Goal: Task Accomplishment & Management: Complete application form

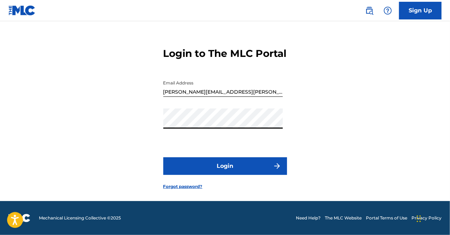
click at [163, 157] on button "Login" at bounding box center [225, 166] width 124 height 18
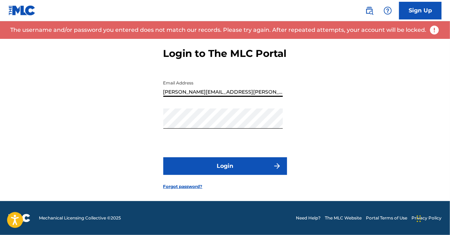
click at [272, 93] on input "[PERSON_NAME][EMAIL_ADDRESS][PERSON_NAME][DOMAIN_NAME]" at bounding box center [222, 87] width 119 height 20
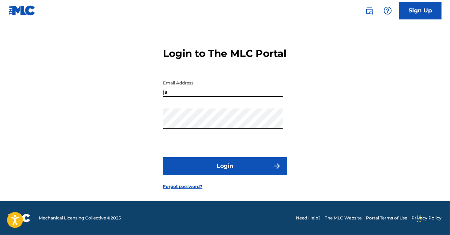
type input "j"
type input "[EMAIL_ADDRESS][DOMAIN_NAME]"
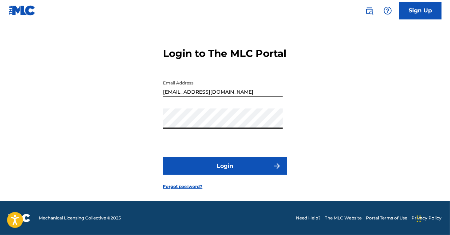
click at [163, 157] on button "Login" at bounding box center [225, 166] width 124 height 18
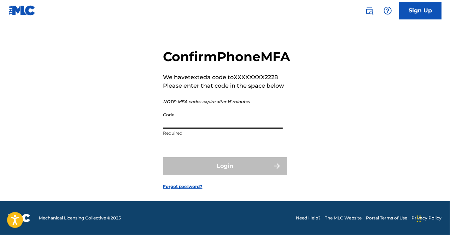
click at [241, 125] on input "Code" at bounding box center [222, 118] width 119 height 20
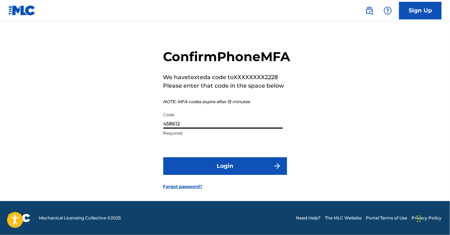
type input "458612"
click at [235, 164] on button "Login" at bounding box center [225, 166] width 124 height 18
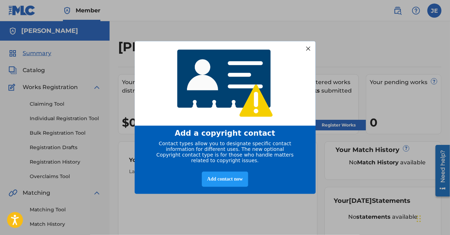
click at [307, 47] on div at bounding box center [307, 48] width 9 height 9
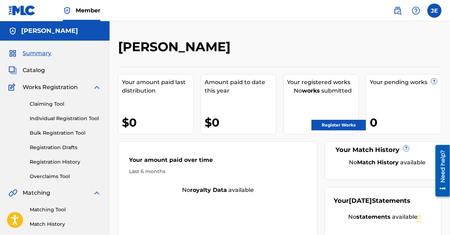
click at [325, 123] on link "Register Works" at bounding box center [338, 125] width 54 height 11
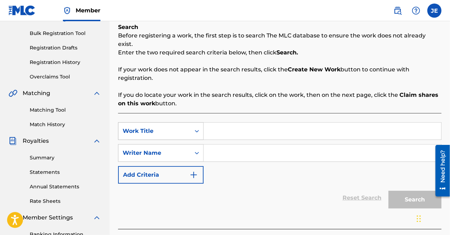
scroll to position [106, 0]
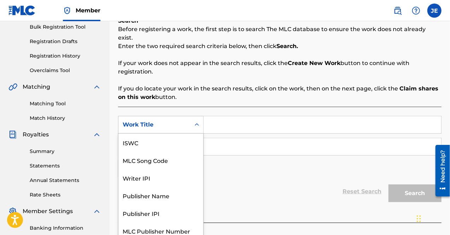
click at [198, 121] on icon "Search Form" at bounding box center [196, 124] width 7 height 7
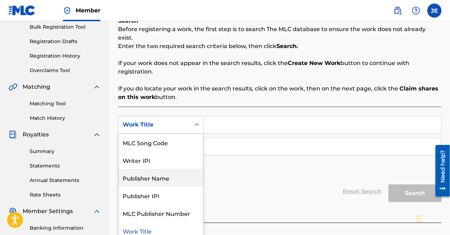
scroll to position [0, 0]
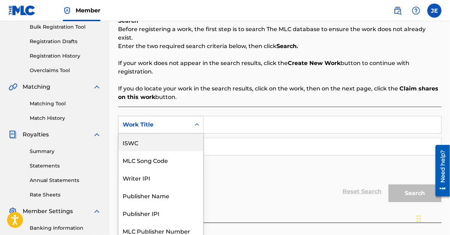
click at [173, 138] on div "ISWC" at bounding box center [160, 143] width 85 height 18
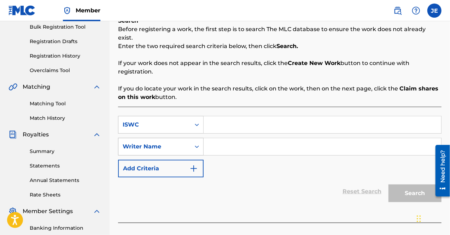
click at [182, 142] on div "Writer Name" at bounding box center [155, 146] width 64 height 8
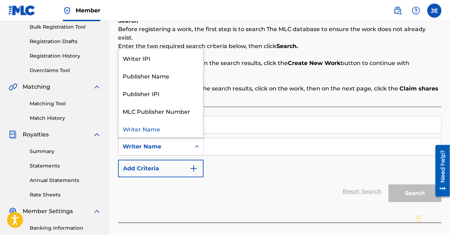
click at [261, 166] on div "SearchWithCriteria1f1031ce-7953-4e69-a13a-24ee05b6262d ISWC SearchWithCriteria2…" at bounding box center [279, 146] width 323 height 61
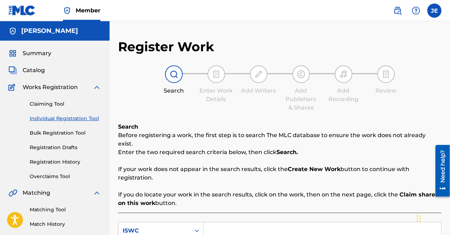
click at [28, 50] on span "Summary" at bounding box center [37, 53] width 29 height 8
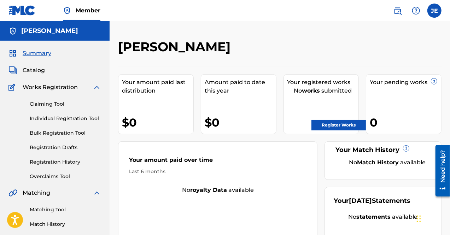
click at [36, 70] on span "Catalog" at bounding box center [34, 70] width 22 height 8
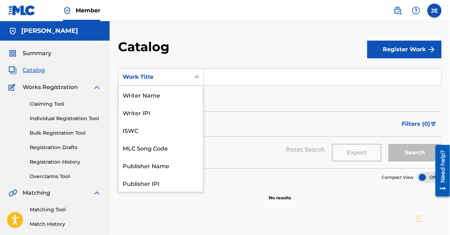
click at [190, 79] on div "Work Title" at bounding box center [154, 76] width 72 height 13
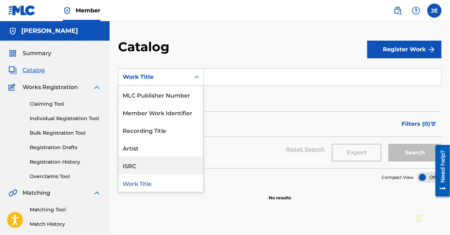
click at [163, 162] on div "ISRC" at bounding box center [160, 166] width 85 height 18
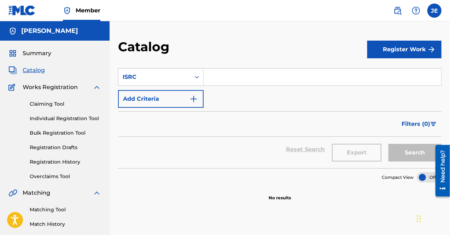
click at [245, 80] on input "Search Form" at bounding box center [321, 77] width 237 height 17
paste input "QZNMT2569128"
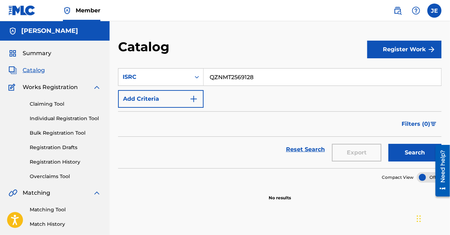
type input "QZNMT2569128"
click at [412, 153] on button "Search" at bounding box center [414, 153] width 53 height 18
click at [396, 53] on button "Register Work" at bounding box center [404, 50] width 74 height 18
click at [396, 73] on link "Individual" at bounding box center [404, 72] width 74 height 17
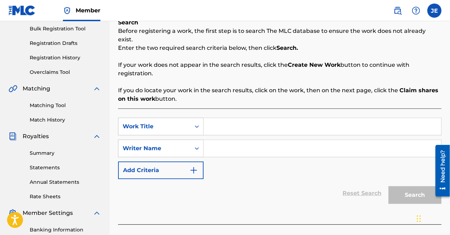
scroll to position [106, 0]
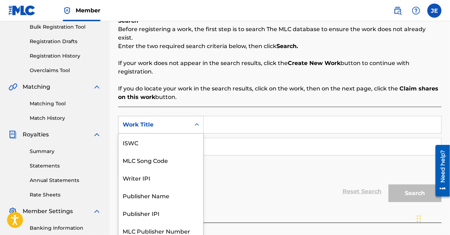
click at [184, 120] on div "Work Title" at bounding box center [155, 124] width 64 height 8
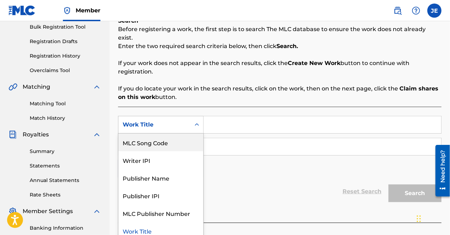
scroll to position [0, 0]
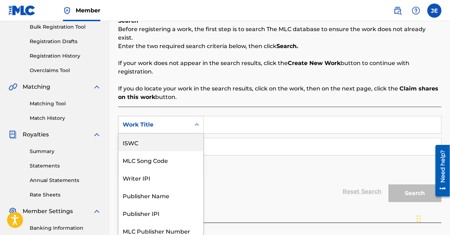
click at [173, 137] on div "ISWC" at bounding box center [160, 143] width 85 height 18
click at [159, 120] on div "ISWC" at bounding box center [155, 124] width 64 height 8
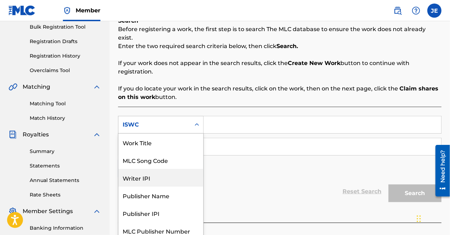
scroll to position [18, 0]
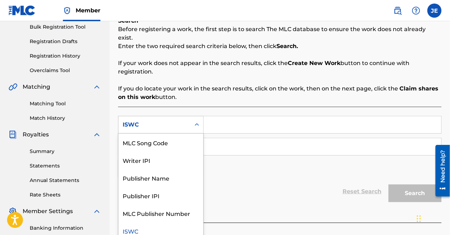
click at [176, 222] on div "ISWC" at bounding box center [160, 231] width 85 height 18
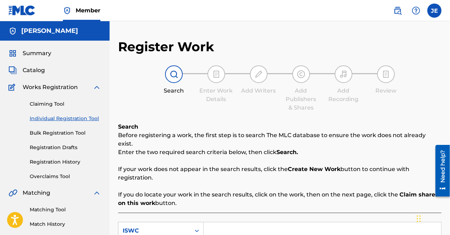
scroll to position [106, 0]
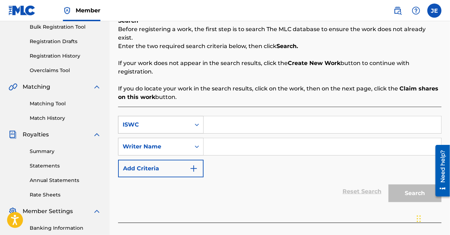
click at [187, 118] on div "ISWC" at bounding box center [154, 124] width 72 height 13
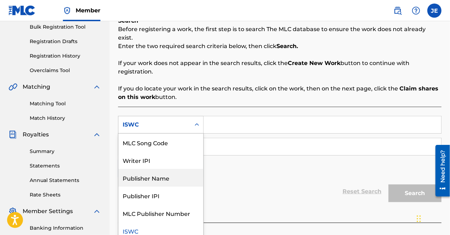
scroll to position [0, 0]
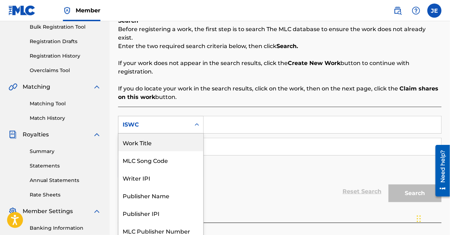
click at [170, 137] on div "Work Title" at bounding box center [160, 143] width 85 height 18
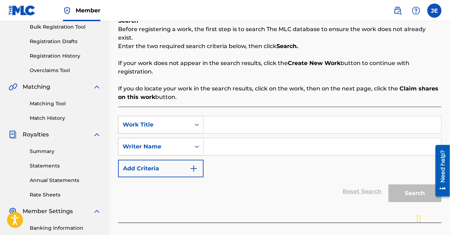
click at [229, 117] on input "Search Form" at bounding box center [321, 124] width 237 height 17
type input "Greatness"
click at [241, 138] on input "Search Form" at bounding box center [321, 146] width 237 height 17
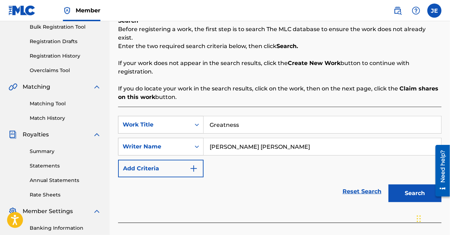
type input "[PERSON_NAME] [PERSON_NAME]"
click at [424, 188] on button "Search" at bounding box center [414, 193] width 53 height 18
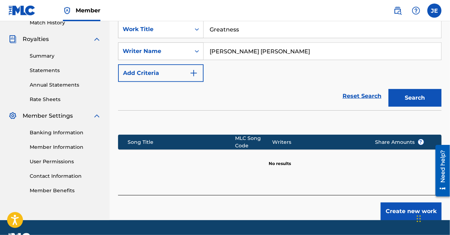
scroll to position [211, 0]
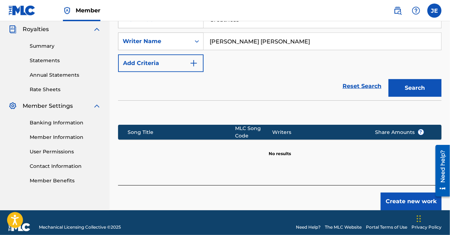
click at [397, 193] on button "Create new work" at bounding box center [410, 202] width 61 height 18
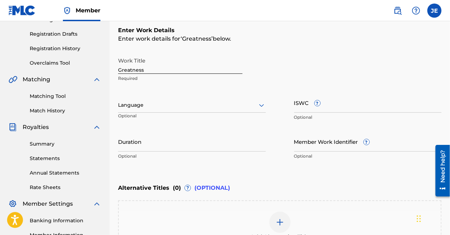
scroll to position [207, 0]
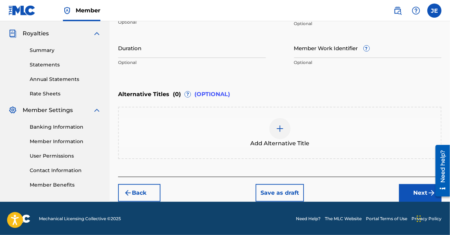
click at [418, 195] on button "Next" at bounding box center [420, 193] width 42 height 18
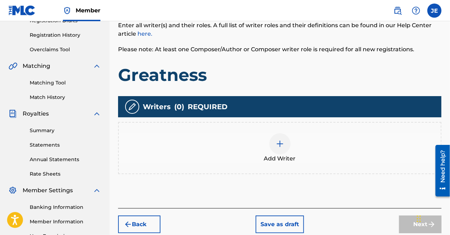
scroll to position [138, 0]
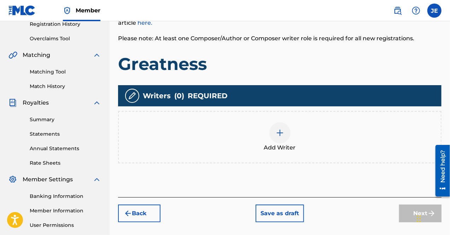
click at [286, 136] on div at bounding box center [279, 132] width 21 height 21
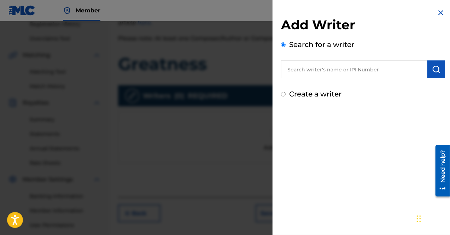
paste input "00370234683"
type input "00370234683"
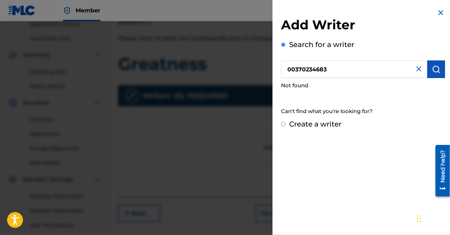
click at [284, 123] on input "Create a writer" at bounding box center [283, 124] width 5 height 5
radio input "false"
radio input "true"
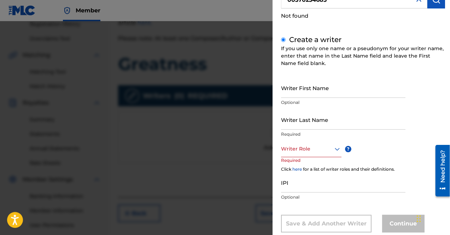
scroll to position [71, 0]
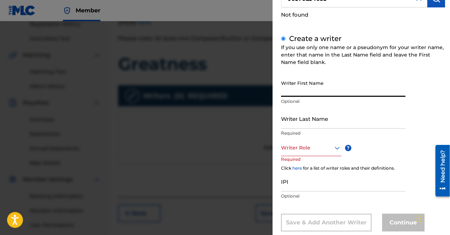
click at [343, 90] on input "Writer First Name" at bounding box center [343, 87] width 124 height 20
type input "[PERSON_NAME]"
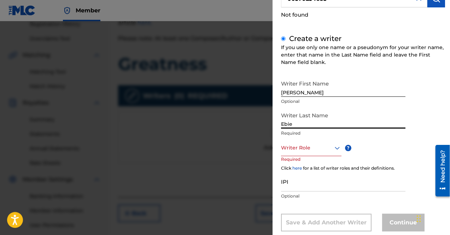
type input "Ebie"
click at [324, 149] on div at bounding box center [311, 147] width 60 height 9
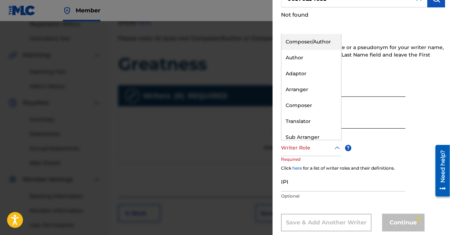
click at [319, 44] on div "Composer/Author" at bounding box center [311, 42] width 60 height 16
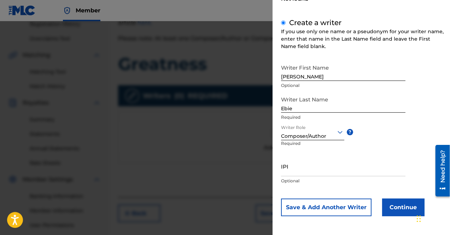
scroll to position [173, 0]
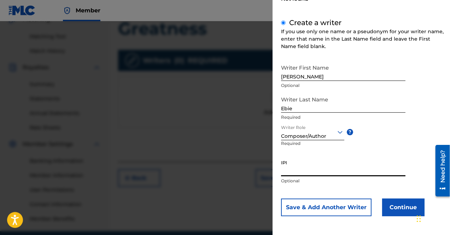
click at [344, 173] on input "IPI" at bounding box center [343, 166] width 124 height 20
paste input "00370234683"
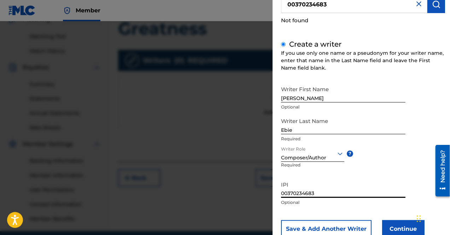
scroll to position [87, 0]
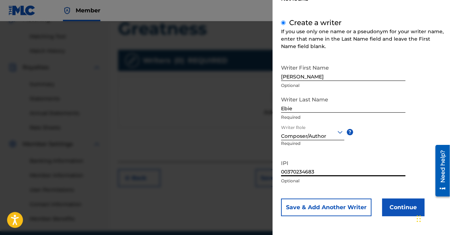
type input "00370234683"
click at [403, 209] on button "Continue" at bounding box center [403, 208] width 42 height 18
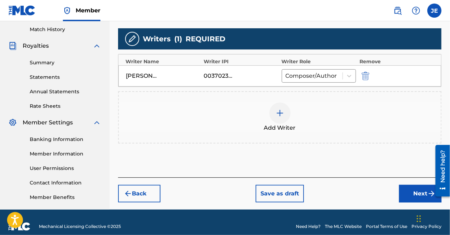
scroll to position [203, 0]
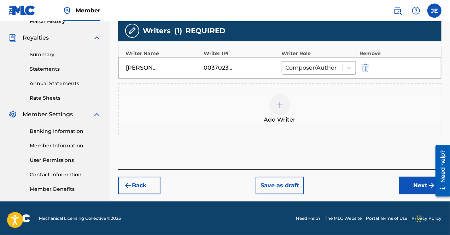
click at [407, 187] on button "Next" at bounding box center [420, 186] width 42 height 18
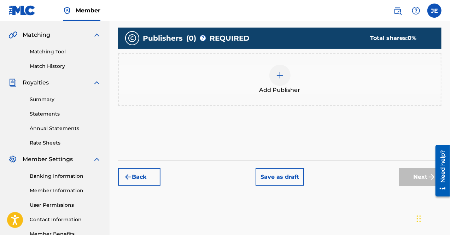
scroll to position [132, 0]
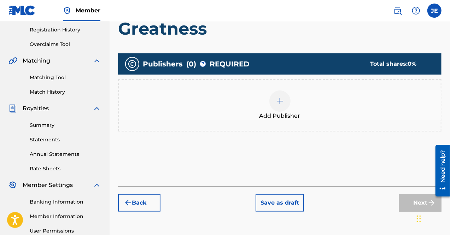
click at [278, 102] on img at bounding box center [280, 101] width 8 height 8
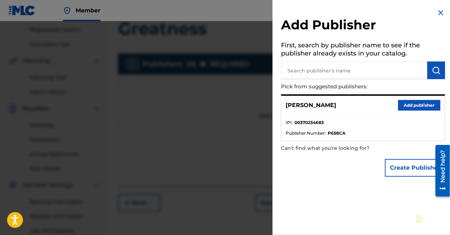
click at [414, 104] on button "Add publisher" at bounding box center [419, 105] width 42 height 11
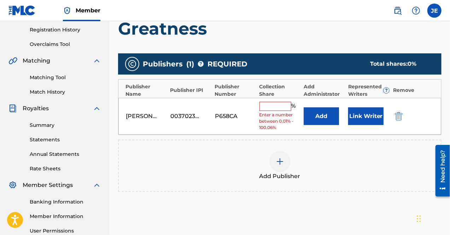
click at [285, 104] on input "text" at bounding box center [275, 106] width 32 height 9
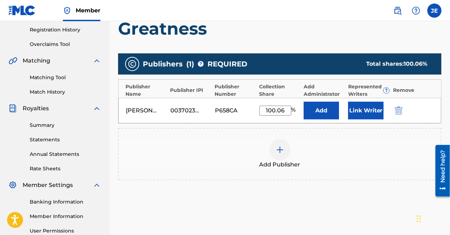
type input "100.06"
click at [377, 135] on div "Add Publisher" at bounding box center [279, 154] width 323 height 52
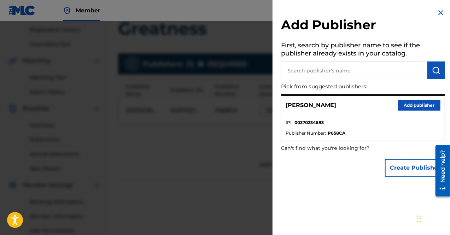
click at [422, 106] on button "Add publisher" at bounding box center [419, 105] width 42 height 11
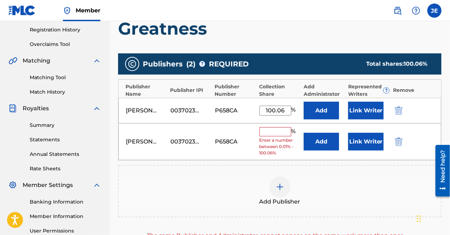
click at [400, 142] on img "submit" at bounding box center [399, 141] width 8 height 8
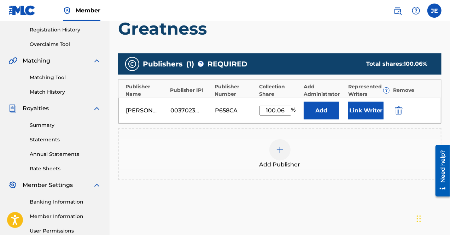
click at [372, 109] on button "Link Writer" at bounding box center [365, 111] width 35 height 18
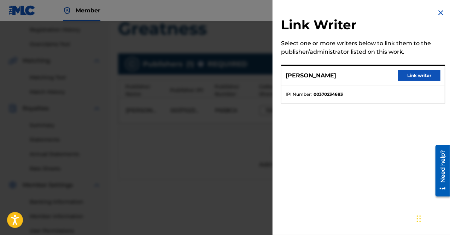
click at [427, 76] on button "Link writer" at bounding box center [419, 75] width 42 height 11
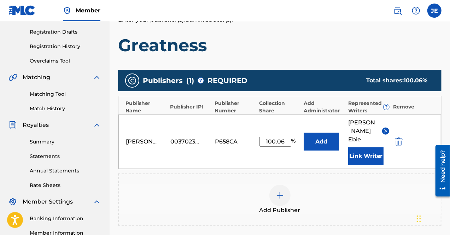
scroll to position [105, 0]
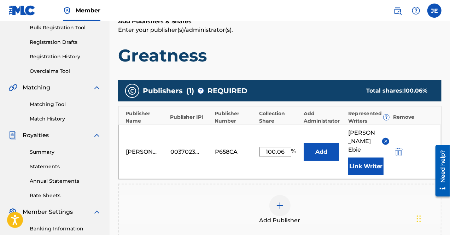
click at [325, 147] on button "Add" at bounding box center [320, 152] width 35 height 18
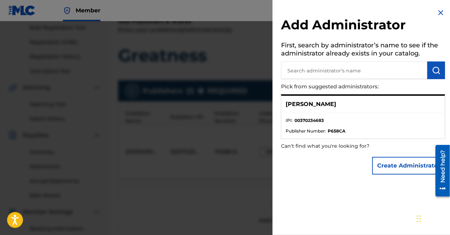
click at [439, 13] on img at bounding box center [440, 12] width 8 height 8
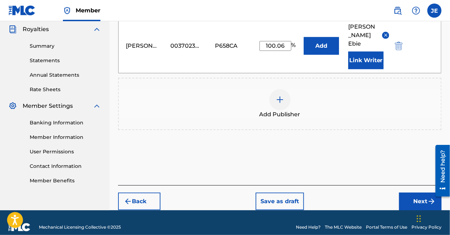
click at [418, 193] on button "Next" at bounding box center [420, 202] width 42 height 18
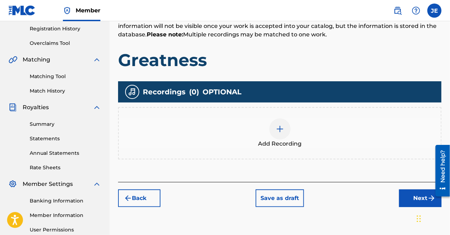
scroll to position [173, 0]
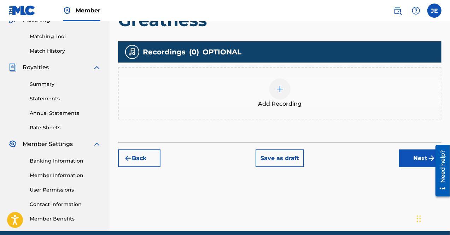
click at [283, 92] on img at bounding box center [280, 89] width 8 height 8
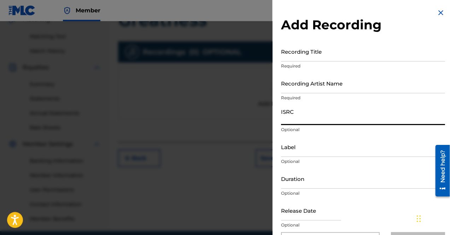
paste input "SE5BU2520022"
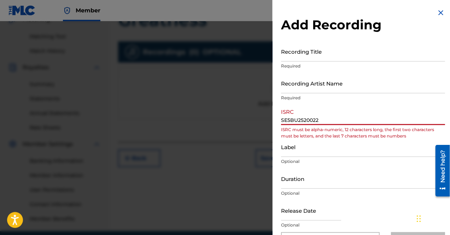
click at [283, 120] on input "SE5BU2520022" at bounding box center [363, 115] width 164 height 20
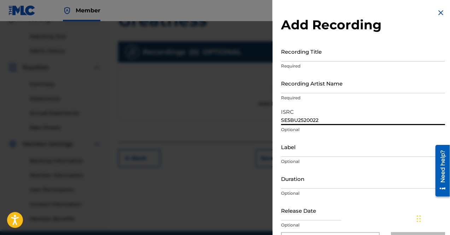
type input "SE5BU2520022"
click at [373, 55] on input "Recording Title" at bounding box center [363, 51] width 164 height 20
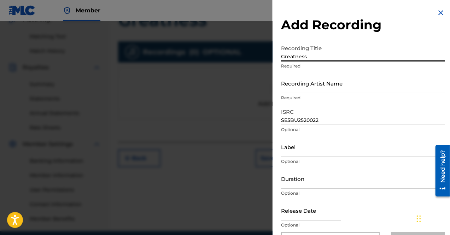
type input "Greatness"
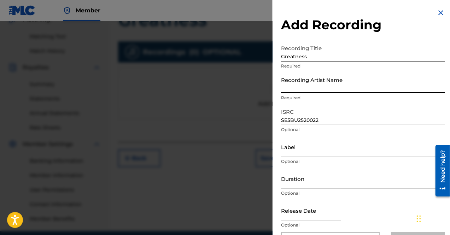
click at [351, 87] on input "Recording Artist Name" at bounding box center [363, 83] width 164 height 20
type input "JE THE #1 BALLER"
click at [332, 150] on input "Label" at bounding box center [363, 147] width 164 height 20
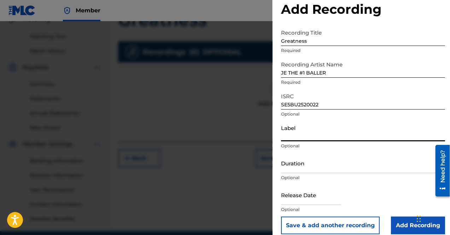
scroll to position [23, 0]
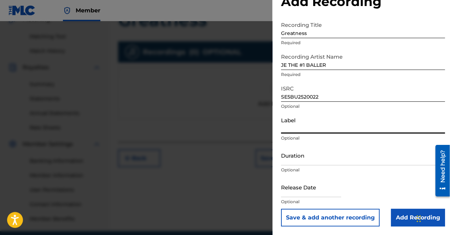
click at [355, 160] on input "Duration" at bounding box center [363, 155] width 164 height 20
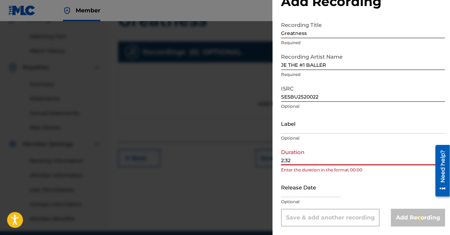
click at [357, 179] on div "Release Date Optional" at bounding box center [363, 193] width 164 height 32
click at [347, 153] on input "2:32" at bounding box center [363, 155] width 164 height 20
type input "2"
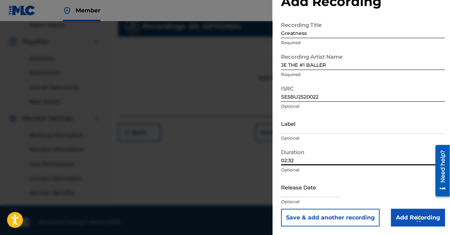
scroll to position [203, 0]
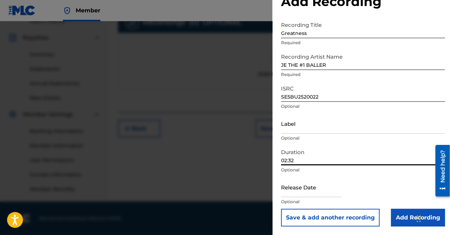
type input "02:32"
click at [330, 190] on input "text" at bounding box center [311, 187] width 60 height 20
select select "7"
select select "2025"
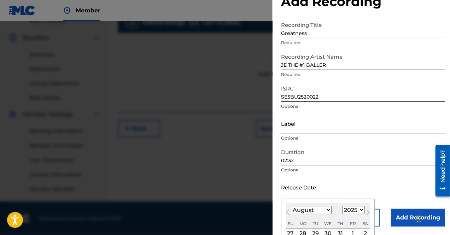
scroll to position [89, 0]
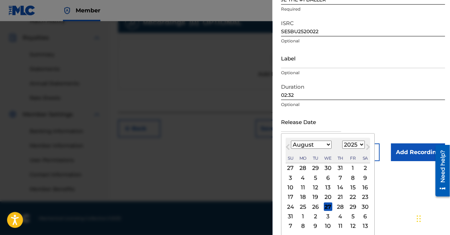
click at [326, 143] on select "January February March April May June July August September October November De…" at bounding box center [311, 145] width 41 height 8
click at [288, 146] on span "Previous Month" at bounding box center [288, 148] width 0 height 11
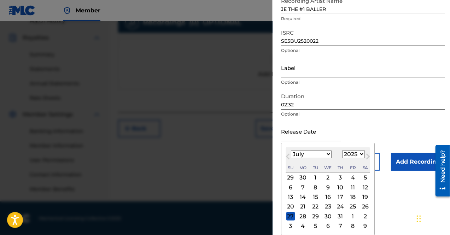
click at [288, 153] on button "Previous Month" at bounding box center [287, 157] width 11 height 11
click at [288, 154] on button "Previous Month" at bounding box center [287, 157] width 11 height 11
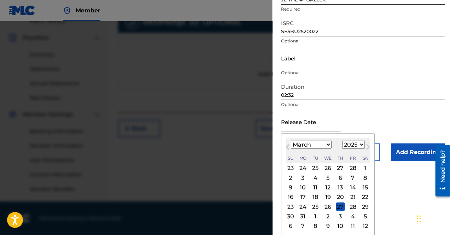
click at [288, 154] on button "Previous Month" at bounding box center [287, 148] width 11 height 11
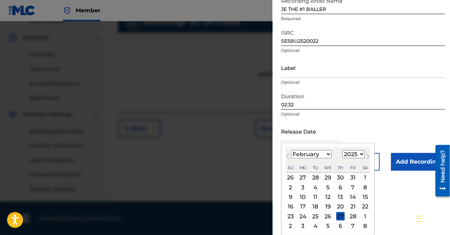
click at [288, 154] on button "Previous Month" at bounding box center [287, 157] width 11 height 11
select select "0"
click at [348, 214] on div "31" at bounding box center [352, 216] width 8 height 8
type input "[DATE]"
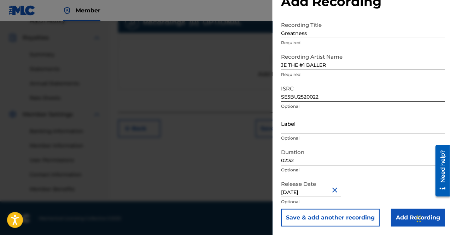
scroll to position [23, 0]
click at [407, 217] on input "Add Recording" at bounding box center [418, 218] width 54 height 18
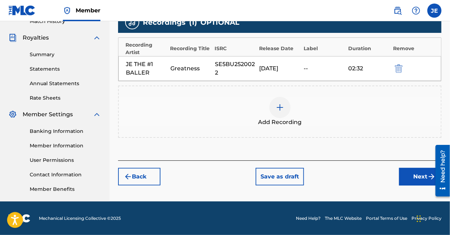
click at [416, 177] on button "Next" at bounding box center [420, 177] width 42 height 18
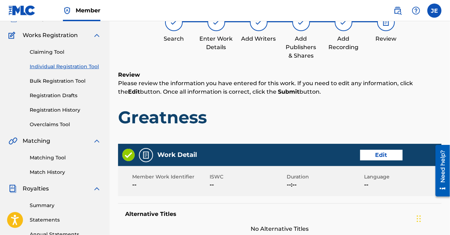
scroll to position [71, 0]
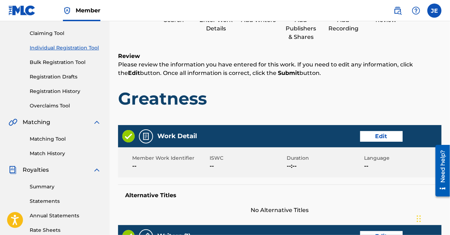
click at [378, 137] on button "Edit" at bounding box center [381, 136] width 42 height 11
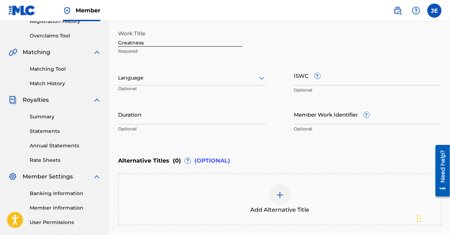
scroll to position [141, 0]
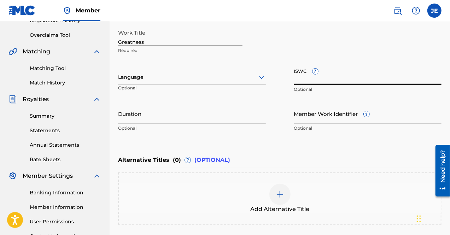
click at [335, 78] on input "ISWC ?" at bounding box center [368, 75] width 148 height 20
paste input "T-330.816.809-0"
type input "T-330.816.809-0"
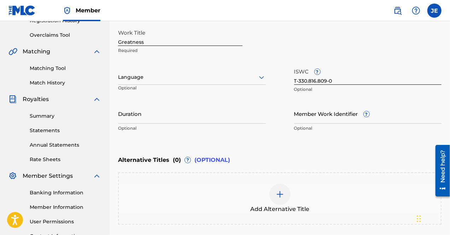
click at [377, 95] on div "ISWC ? T-330.816.809-0 Optional" at bounding box center [368, 81] width 148 height 32
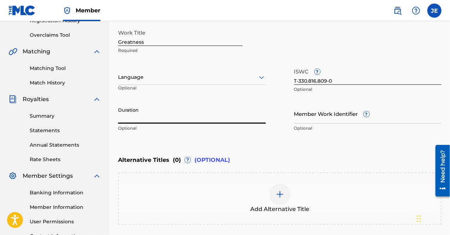
click at [185, 116] on input "Duration" at bounding box center [192, 114] width 148 height 20
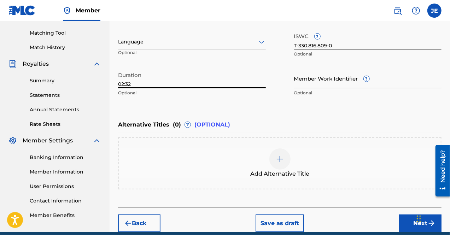
scroll to position [207, 0]
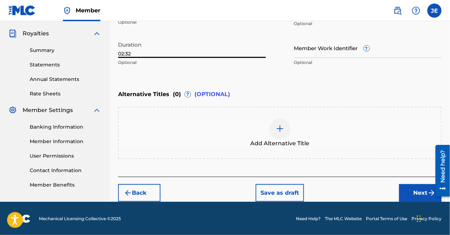
type input "02:32"
click at [420, 193] on button "Next" at bounding box center [420, 193] width 42 height 18
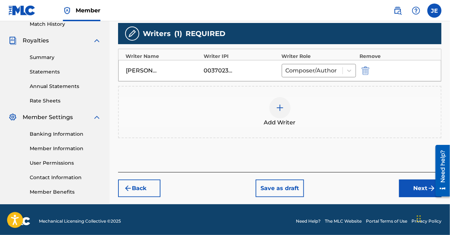
scroll to position [203, 0]
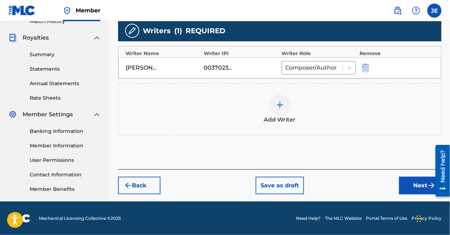
click at [278, 181] on button "Save as draft" at bounding box center [279, 186] width 48 height 18
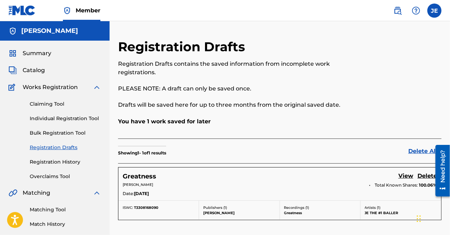
click at [59, 147] on link "Registration Drafts" at bounding box center [65, 147] width 71 height 7
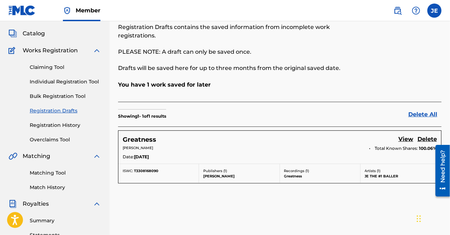
scroll to position [71, 0]
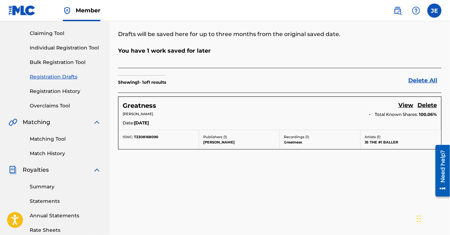
click at [403, 101] on link "View" at bounding box center [405, 106] width 15 height 10
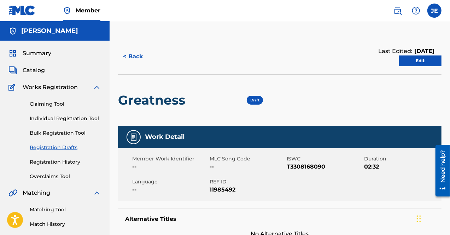
click at [427, 58] on link "Edit" at bounding box center [420, 60] width 42 height 11
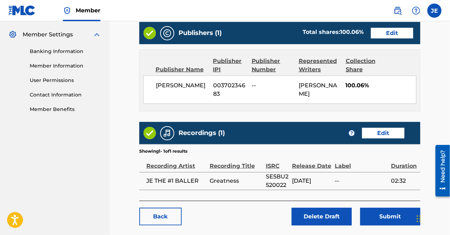
scroll to position [316, 0]
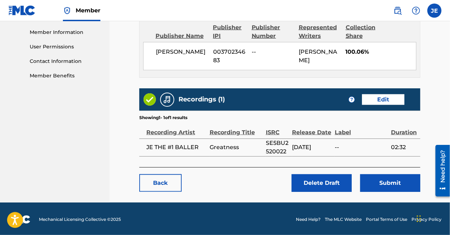
click at [379, 179] on button "Submit" at bounding box center [390, 183] width 60 height 18
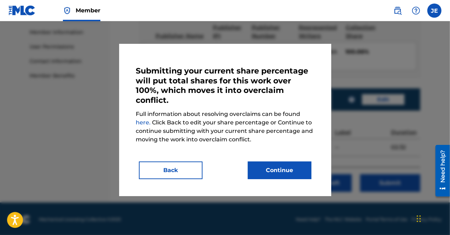
click at [172, 159] on div "Submitting your current share percentage will put total shares for this work ov…" at bounding box center [225, 120] width 178 height 118
click at [175, 163] on button "Back" at bounding box center [171, 170] width 64 height 18
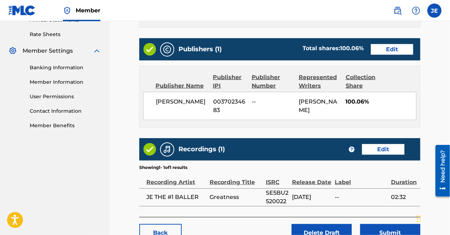
scroll to position [281, 0]
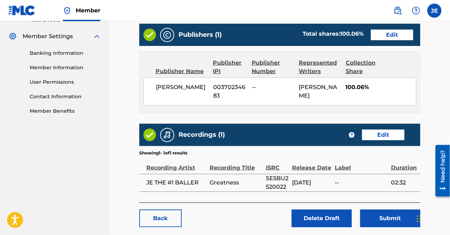
click at [391, 39] on link "Edit" at bounding box center [392, 35] width 42 height 11
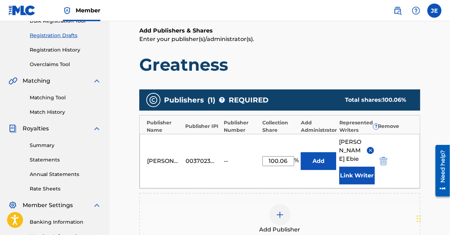
scroll to position [141, 0]
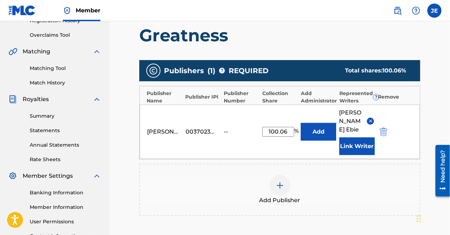
click at [287, 127] on input "100.06" at bounding box center [278, 132] width 32 height 10
type input "100"
click at [408, 128] on div at bounding box center [393, 132] width 32 height 8
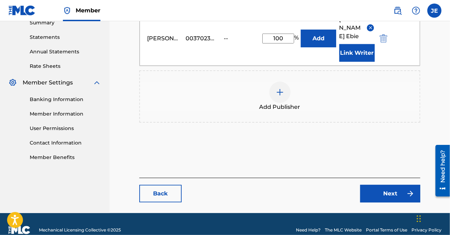
scroll to position [237, 0]
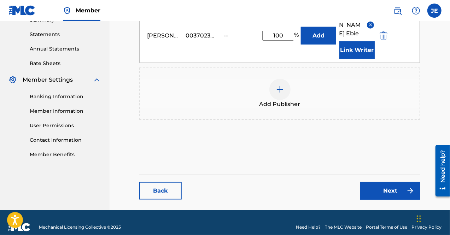
click at [375, 185] on link "Next" at bounding box center [390, 191] width 60 height 18
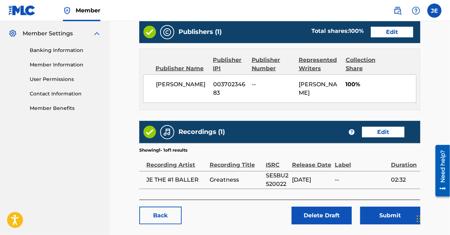
scroll to position [316, 0]
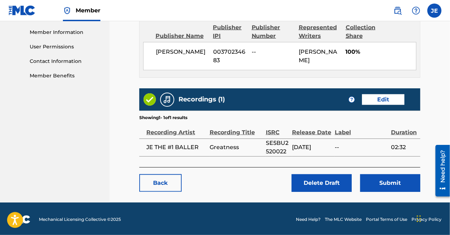
click at [376, 177] on button "Submit" at bounding box center [390, 183] width 60 height 18
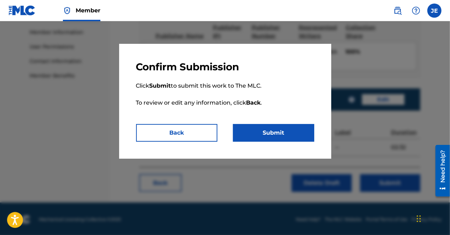
click at [272, 128] on button "Submit" at bounding box center [273, 133] width 81 height 18
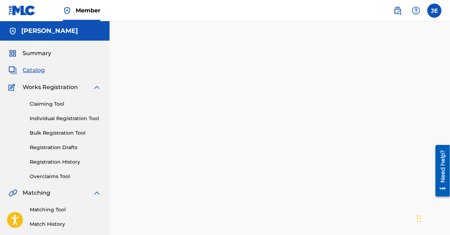
click at [36, 67] on span "Catalog" at bounding box center [34, 70] width 22 height 8
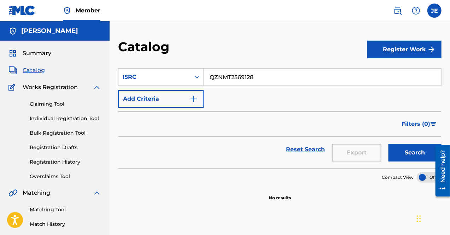
click at [406, 53] on button "Register Work" at bounding box center [404, 50] width 74 height 18
click at [379, 67] on link "Individual" at bounding box center [404, 72] width 74 height 17
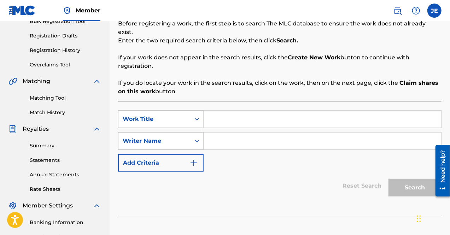
scroll to position [132, 0]
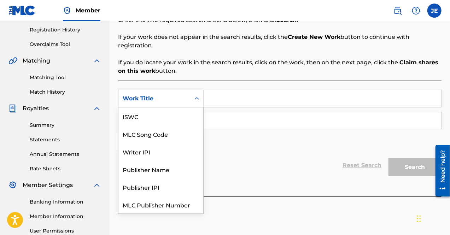
click at [175, 94] on div "Work Title" at bounding box center [155, 98] width 64 height 8
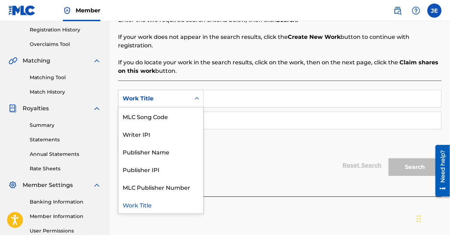
click at [234, 91] on input "Search Form" at bounding box center [321, 98] width 237 height 17
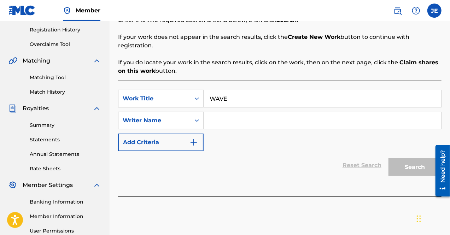
type input "WAVE"
click at [245, 112] on input "Search Form" at bounding box center [321, 120] width 237 height 17
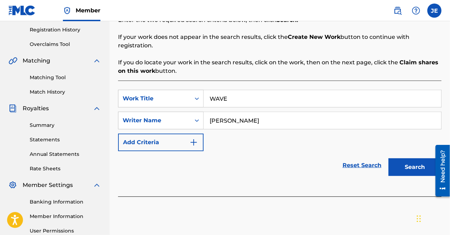
type input "[PERSON_NAME]"
click at [410, 158] on button "Search" at bounding box center [414, 167] width 53 height 18
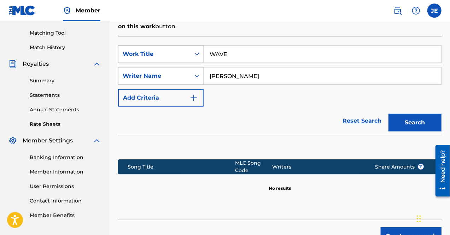
scroll to position [167, 0]
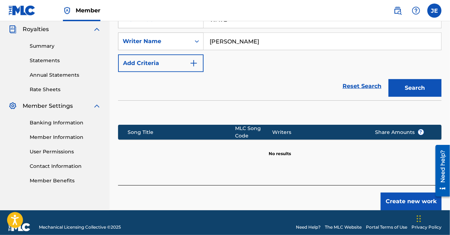
click at [398, 195] on button "Create new work" at bounding box center [410, 202] width 61 height 18
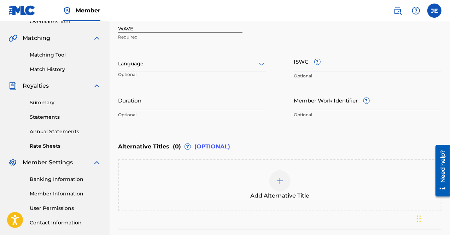
scroll to position [101, 0]
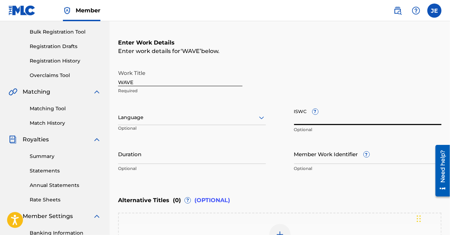
paste input "T-328.851.836-1"
type input "T-328.851.836-1"
click at [353, 88] on div "Work Title WAVE Required" at bounding box center [279, 82] width 323 height 32
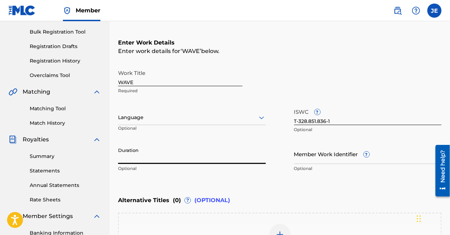
click at [192, 159] on input "Duration" at bounding box center [192, 154] width 148 height 20
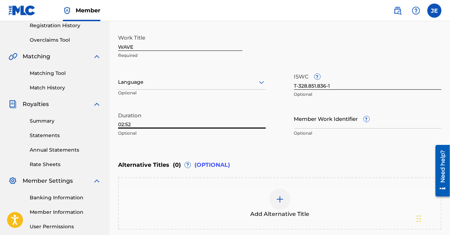
scroll to position [207, 0]
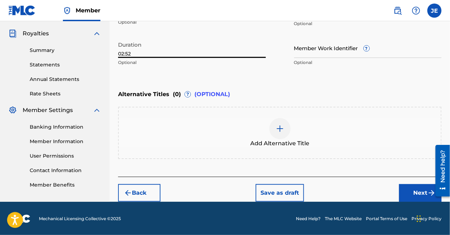
type input "02:52"
click at [406, 194] on button "Next" at bounding box center [420, 193] width 42 height 18
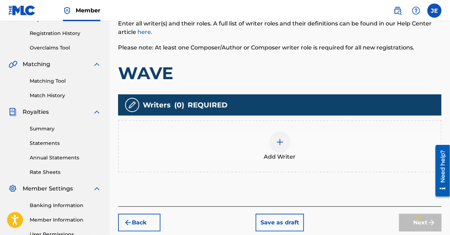
scroll to position [138, 0]
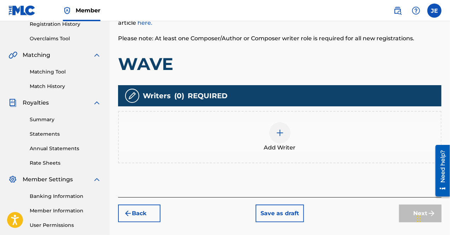
click at [283, 135] on img at bounding box center [280, 133] width 8 height 8
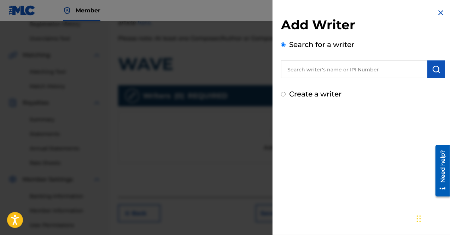
click at [388, 71] on input "text" at bounding box center [354, 69] width 146 height 18
paste input "00370234683"
type input "00370234683"
click at [431, 74] on button "submit" at bounding box center [436, 69] width 18 height 18
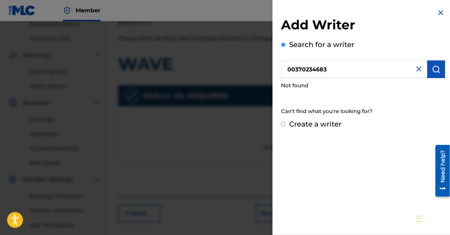
click at [416, 70] on img at bounding box center [418, 69] width 8 height 8
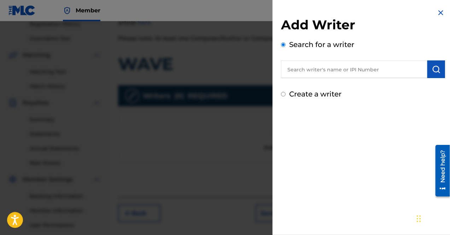
click at [284, 94] on input "Create a writer" at bounding box center [283, 94] width 5 height 5
radio input "false"
radio input "true"
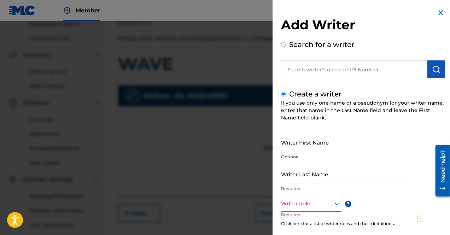
scroll to position [35, 0]
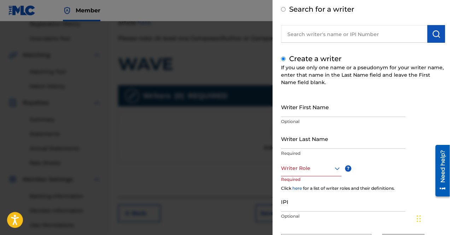
click at [333, 110] on input "Writer First Name" at bounding box center [343, 107] width 124 height 20
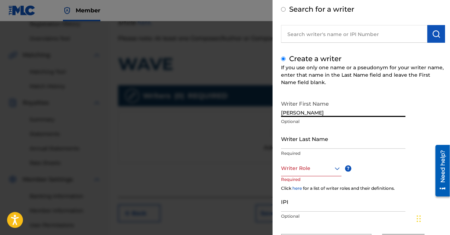
type input "[PERSON_NAME]"
click at [333, 141] on input "Writer Last Name" at bounding box center [343, 139] width 124 height 20
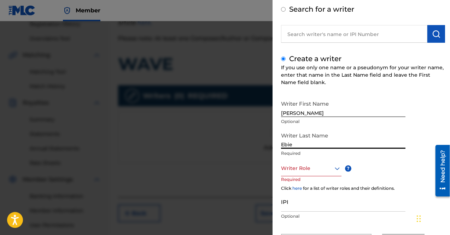
type input "Ebie"
click at [321, 171] on div at bounding box center [311, 168] width 60 height 9
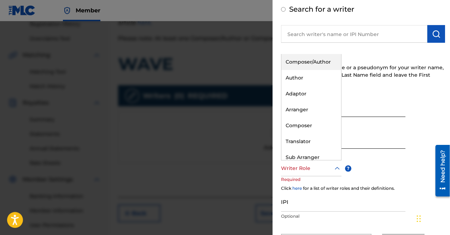
click at [317, 63] on div "Composer/Author" at bounding box center [311, 62] width 60 height 16
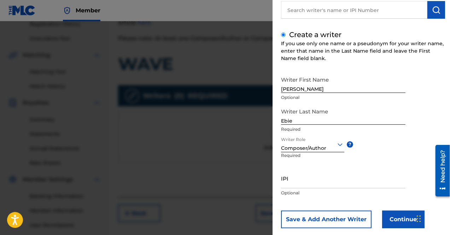
scroll to position [71, 0]
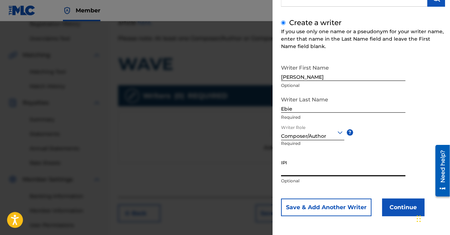
click at [336, 168] on input "IPI" at bounding box center [343, 166] width 124 height 20
paste input "00370234683"
type input "00370234683"
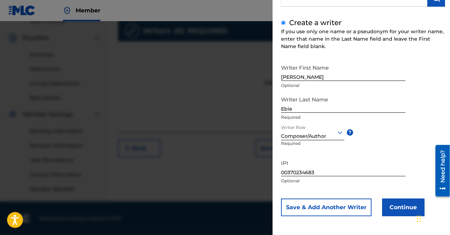
click at [403, 207] on button "Continue" at bounding box center [403, 208] width 42 height 18
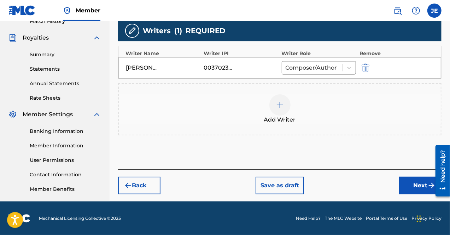
click at [419, 180] on button "Next" at bounding box center [420, 186] width 42 height 18
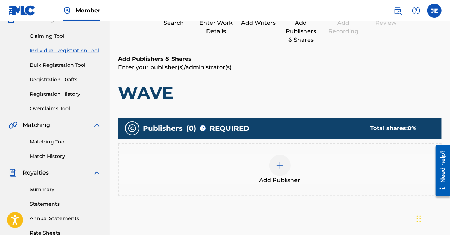
scroll to position [102, 0]
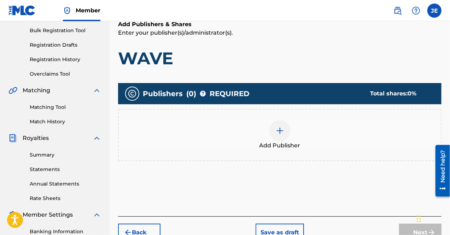
click at [281, 134] on img at bounding box center [280, 130] width 8 height 8
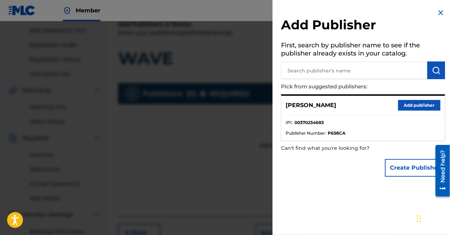
click at [415, 106] on button "Add publisher" at bounding box center [419, 105] width 42 height 11
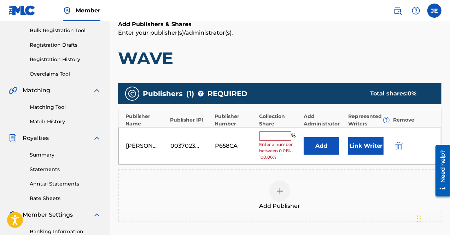
click at [278, 132] on input "text" at bounding box center [275, 135] width 32 height 9
type input "100"
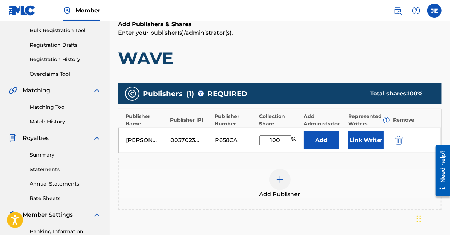
click at [360, 142] on button "Link Writer" at bounding box center [365, 140] width 35 height 18
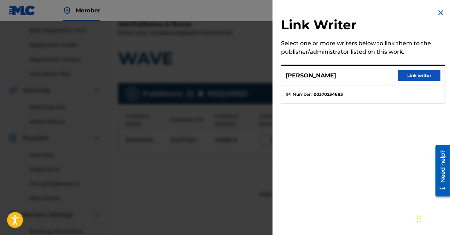
click at [401, 72] on button "Link writer" at bounding box center [419, 75] width 42 height 11
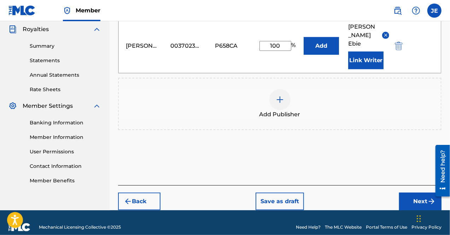
click at [416, 193] on button "Next" at bounding box center [420, 202] width 42 height 18
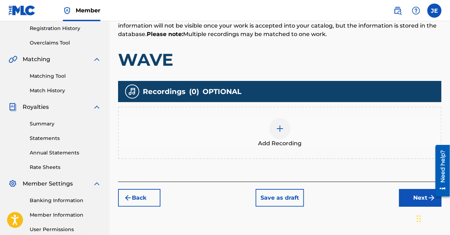
scroll to position [138, 0]
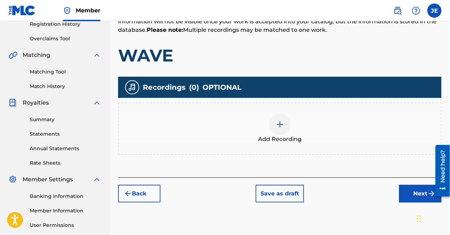
click at [281, 123] on img at bounding box center [280, 124] width 8 height 8
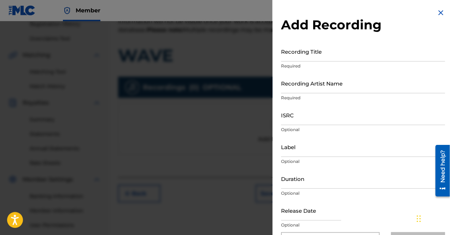
click at [318, 118] on input "ISRC" at bounding box center [363, 115] width 164 height 20
paste input "SE6SA2417311"
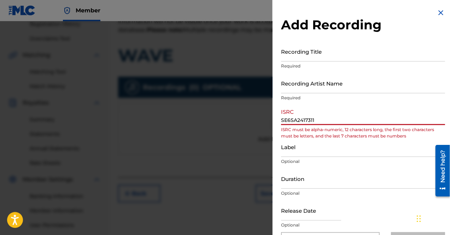
click at [283, 122] on input "SE6SA2417311" at bounding box center [363, 115] width 164 height 20
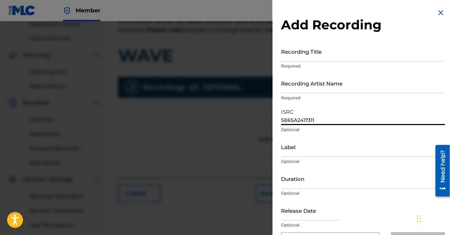
type input "SE6SA2417311"
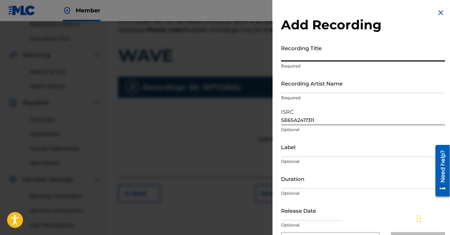
click at [329, 58] on input "Recording Title" at bounding box center [363, 51] width 164 height 20
type input "WAVE"
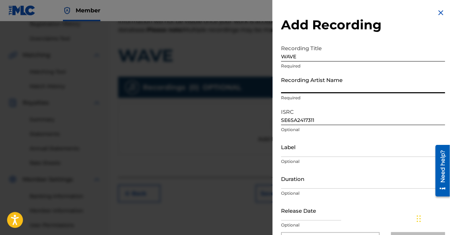
click at [322, 87] on input "Recording Artist Name" at bounding box center [363, 83] width 164 height 20
type input "JE THE #1 BALLER"
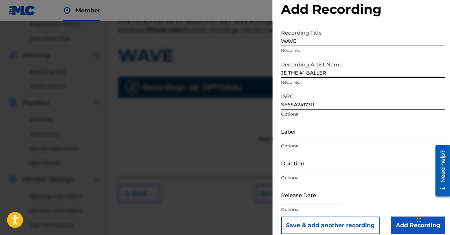
scroll to position [23, 0]
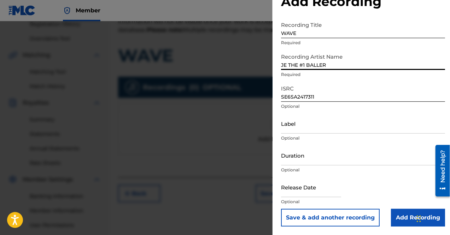
click at [335, 157] on input "Duration" at bounding box center [363, 155] width 164 height 20
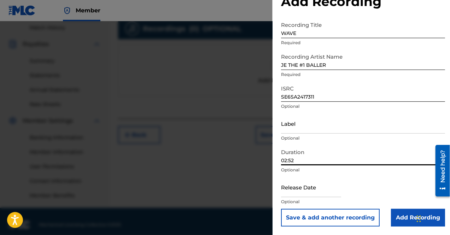
scroll to position [203, 0]
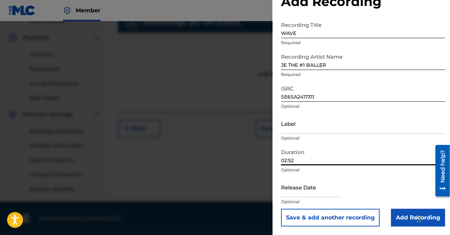
type input "02:52"
click at [326, 194] on input "text" at bounding box center [311, 187] width 60 height 20
select select "7"
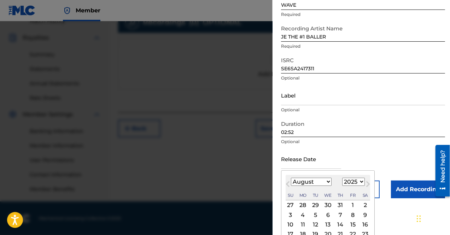
scroll to position [89, 0]
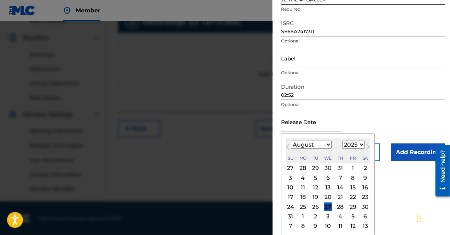
click at [352, 142] on select "1899 1900 1901 1902 1903 1904 1905 1906 1907 1908 1909 1910 1911 1912 1913 1914…" at bounding box center [353, 145] width 23 height 8
click at [342, 141] on select "1899 1900 1901 1902 1903 1904 1905 1906 1907 1908 1909 1910 1911 1912 1913 1914…" at bounding box center [353, 145] width 23 height 8
click at [359, 142] on select "1899 1900 1901 1902 1903 1904 1905 1906 1907 1908 1909 1910 1911 1912 1913 1914…" at bounding box center [353, 145] width 23 height 8
select select "2024"
click at [342, 149] on select "1899 1900 1901 1902 1903 1904 1905 1906 1907 1908 1909 1910 1911 1912 1913 1914…" at bounding box center [353, 145] width 23 height 8
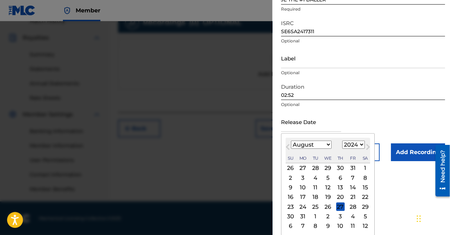
scroll to position [79, 0]
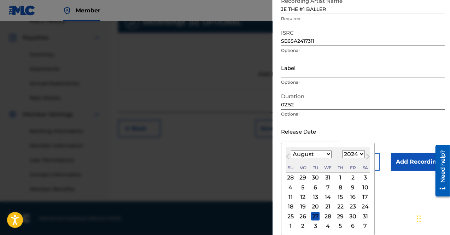
click at [329, 153] on select "January February March April May June July August September October November De…" at bounding box center [311, 154] width 41 height 8
select select "10"
click at [291, 150] on select "January February March April May June July August September October November De…" at bounding box center [311, 154] width 41 height 8
click at [351, 196] on div "15" at bounding box center [352, 197] width 8 height 8
type input "[DATE]"
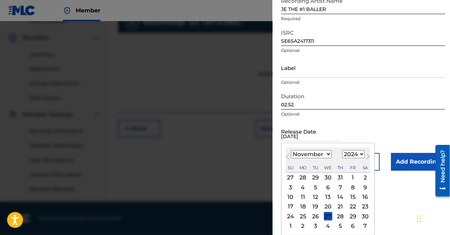
scroll to position [23, 0]
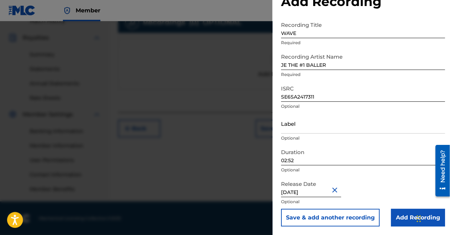
click at [403, 218] on input "Add Recording" at bounding box center [418, 218] width 54 height 18
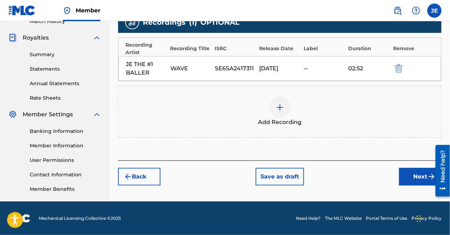
click at [411, 172] on button "Next" at bounding box center [420, 177] width 42 height 18
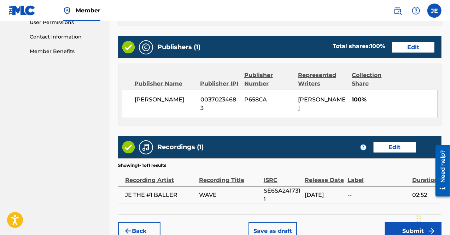
scroll to position [370, 0]
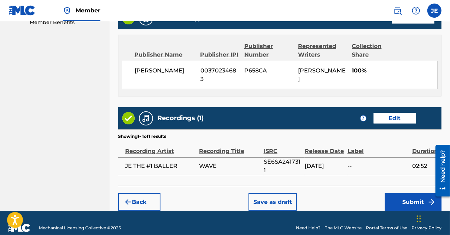
click at [415, 195] on button "Submit" at bounding box center [413, 202] width 57 height 18
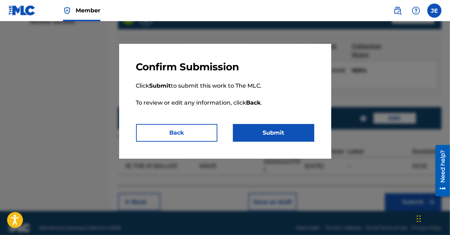
click at [276, 138] on button "Submit" at bounding box center [273, 133] width 81 height 18
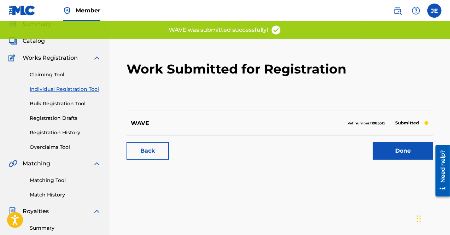
scroll to position [35, 0]
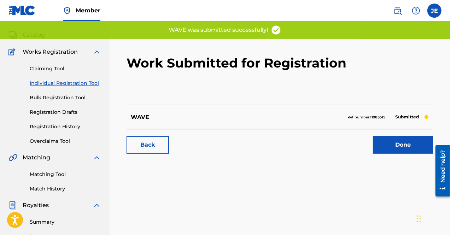
click at [388, 143] on link "Done" at bounding box center [403, 145] width 60 height 18
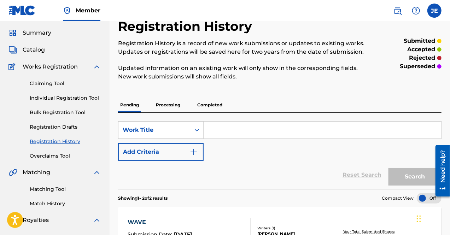
scroll to position [35, 0]
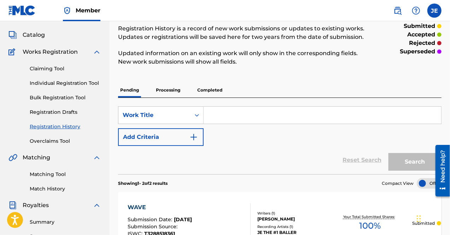
click at [217, 114] on input "Search Form" at bounding box center [321, 115] width 237 height 17
click at [223, 117] on input "Search Form" at bounding box center [321, 115] width 237 height 17
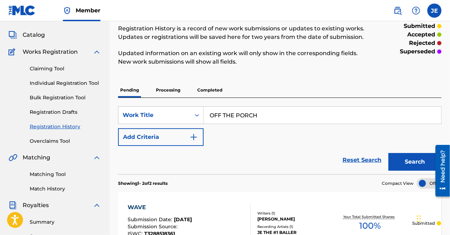
type input "OFF THE PORCH"
click at [256, 140] on div "SearchWithCriteria212e14fe-a86c-40c4-8294-b13e9809e02b Work Title OFF THE PORCH…" at bounding box center [279, 126] width 323 height 40
click at [415, 168] on button "Search" at bounding box center [414, 162] width 53 height 18
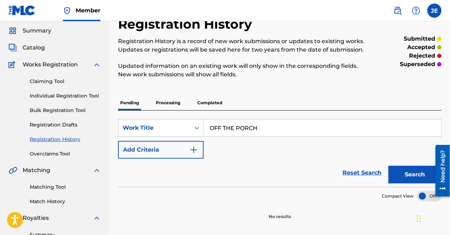
scroll to position [0, 0]
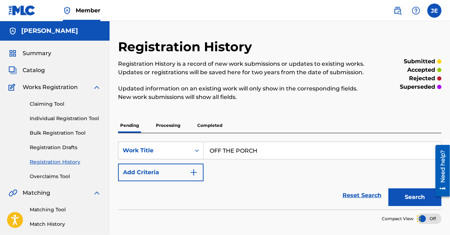
click at [61, 102] on link "Claiming Tool" at bounding box center [65, 103] width 71 height 7
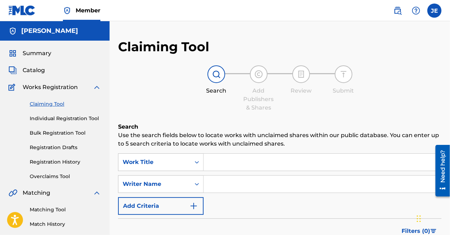
click at [36, 64] on div "Summary Catalog Works Registration Claiming Tool Individual Registration Tool B…" at bounding box center [55, 223] width 110 height 364
click at [36, 54] on span "Summary" at bounding box center [37, 53] width 29 height 8
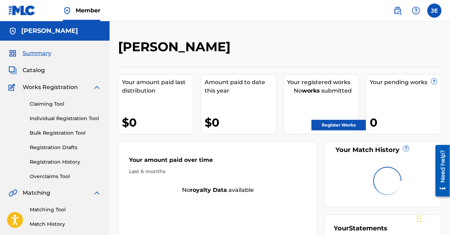
click at [320, 124] on link "Register Works" at bounding box center [338, 125] width 54 height 11
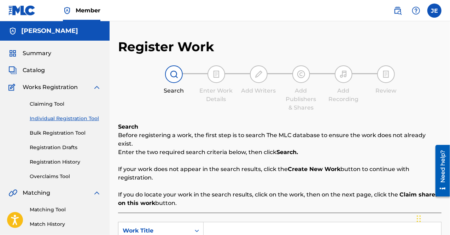
scroll to position [141, 0]
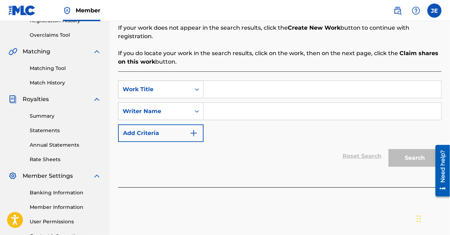
click at [229, 81] on input "Search Form" at bounding box center [321, 89] width 237 height 17
type input "OFF THE PORCH"
click at [226, 103] on input "Search Form" at bounding box center [321, 111] width 237 height 17
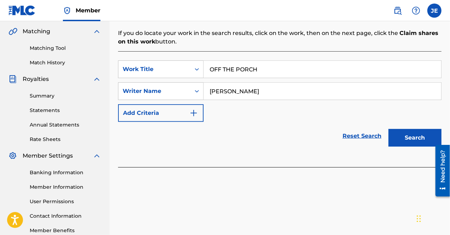
scroll to position [203, 0]
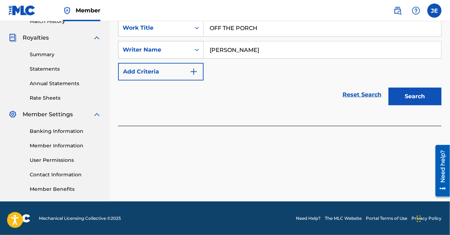
type input "[PERSON_NAME]"
click at [413, 88] on button "Search" at bounding box center [414, 97] width 53 height 18
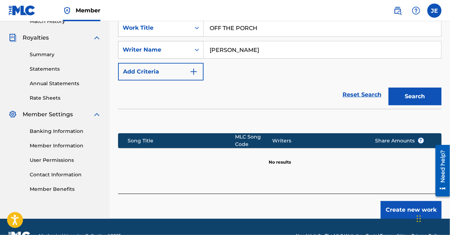
click at [409, 201] on button "Create new work" at bounding box center [410, 210] width 61 height 18
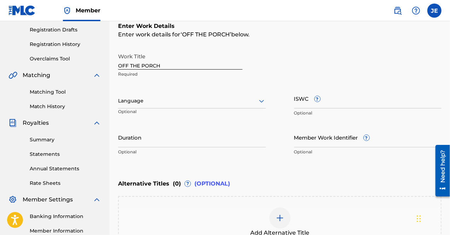
scroll to position [97, 0]
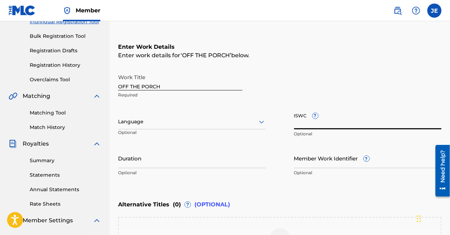
paste input "T-327.849.245-4"
type input "T-327.849.245-4"
click at [179, 163] on input "Duration" at bounding box center [192, 158] width 148 height 20
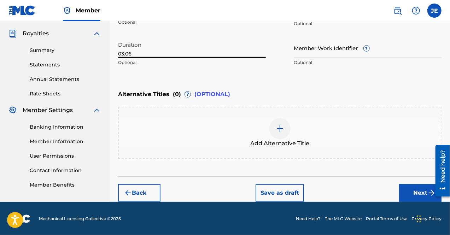
type input "03:06"
click at [415, 193] on button "Next" at bounding box center [420, 193] width 42 height 18
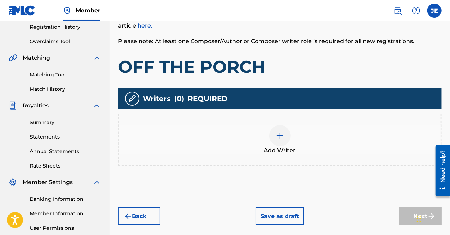
scroll to position [138, 0]
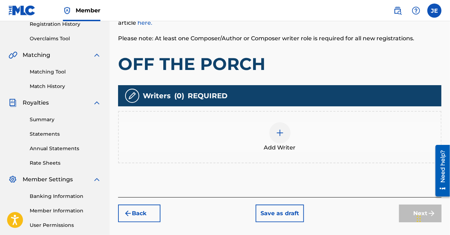
click at [277, 132] on img at bounding box center [280, 133] width 8 height 8
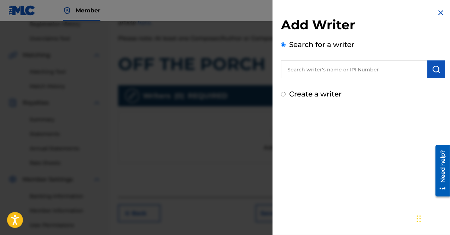
paste input "00370234683"
type input "00370234683"
click at [432, 69] on img "submit" at bounding box center [436, 69] width 8 height 8
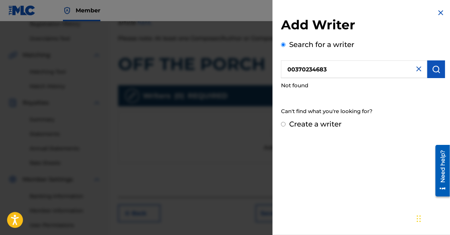
click at [283, 125] on input "Create a writer" at bounding box center [283, 124] width 5 height 5
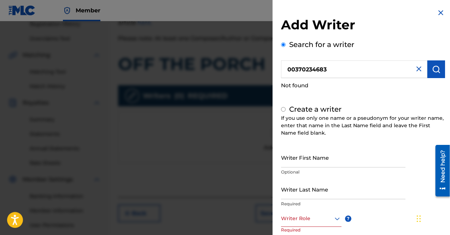
radio input "false"
radio input "true"
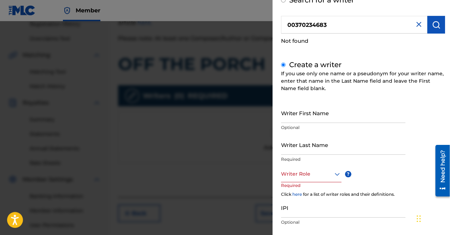
scroll to position [86, 0]
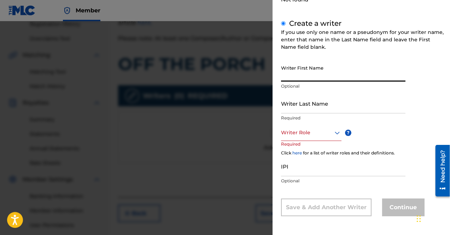
click at [313, 76] on input "Writer First Name" at bounding box center [343, 71] width 124 height 20
type input "[PERSON_NAME]"
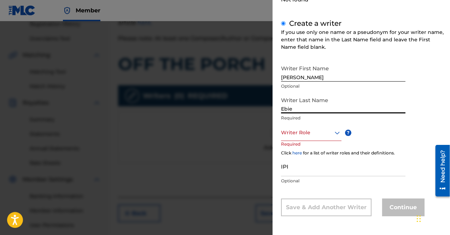
type input "Ebie"
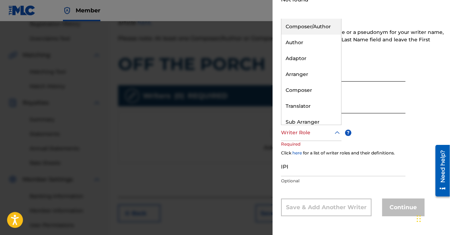
click at [323, 137] on div "Writer Role" at bounding box center [311, 133] width 60 height 16
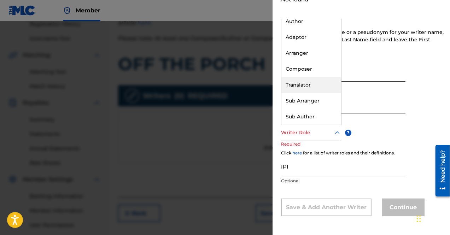
scroll to position [0, 0]
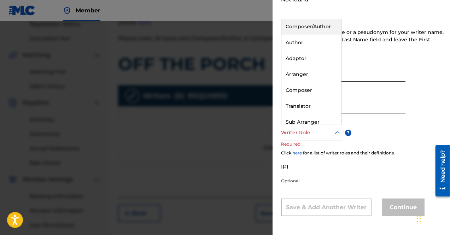
click at [300, 28] on div "Composer/Author" at bounding box center [311, 27] width 60 height 16
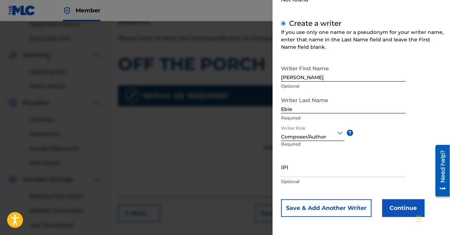
scroll to position [87, 0]
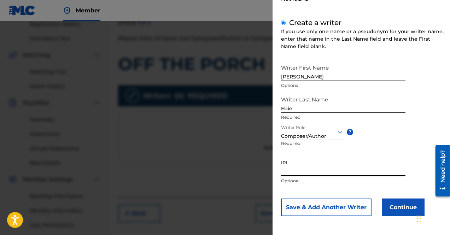
paste input "00370234683"
type input "00370234683"
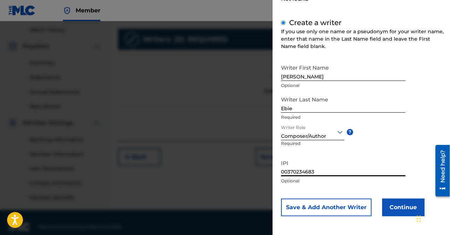
scroll to position [203, 0]
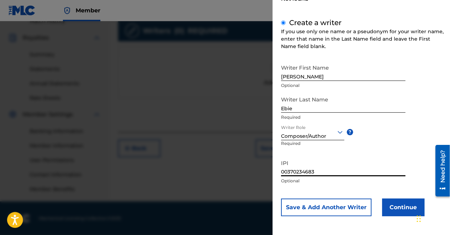
click at [401, 207] on button "Continue" at bounding box center [403, 208] width 42 height 18
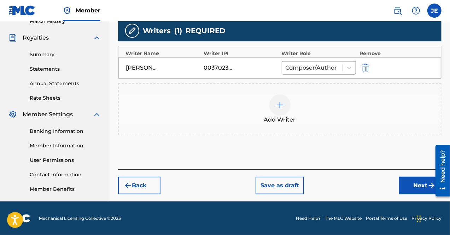
click at [412, 183] on button "Next" at bounding box center [420, 186] width 42 height 18
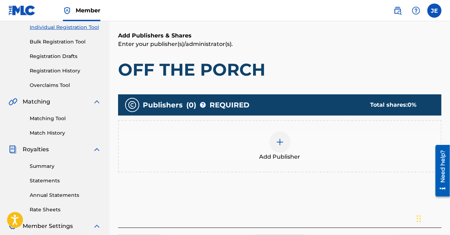
scroll to position [102, 0]
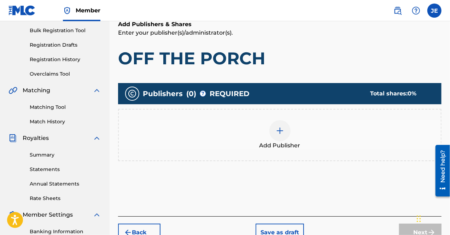
click at [285, 134] on div at bounding box center [279, 130] width 21 height 21
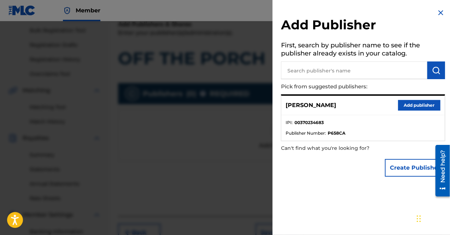
click at [410, 106] on button "Add publisher" at bounding box center [419, 105] width 42 height 11
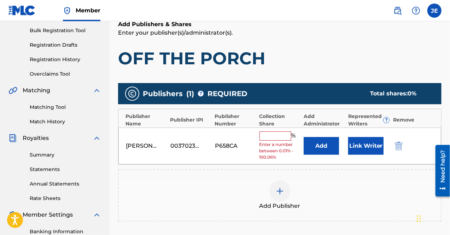
click at [275, 137] on input "text" at bounding box center [275, 135] width 32 height 9
type input "100"
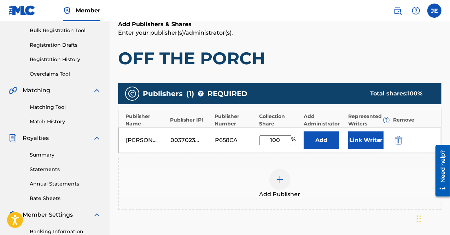
click at [364, 143] on button "Link Writer" at bounding box center [365, 140] width 35 height 18
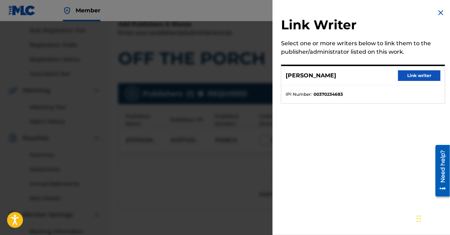
click at [411, 78] on button "Link writer" at bounding box center [419, 75] width 42 height 11
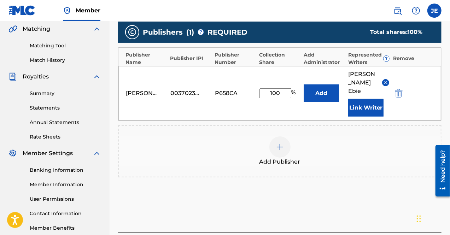
scroll to position [211, 0]
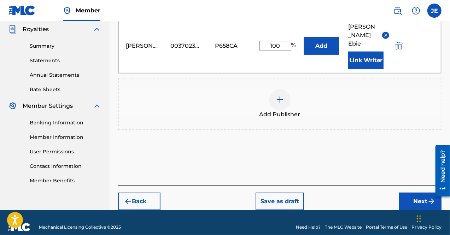
click at [414, 194] on button "Next" at bounding box center [420, 202] width 42 height 18
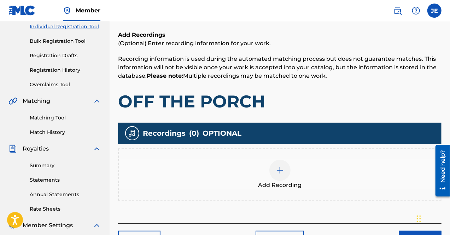
scroll to position [138, 0]
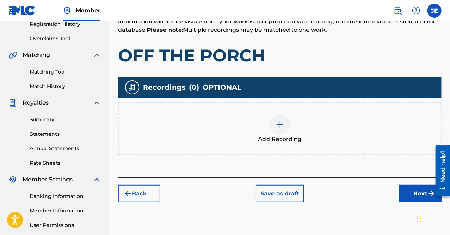
click at [285, 123] on div at bounding box center [279, 124] width 21 height 21
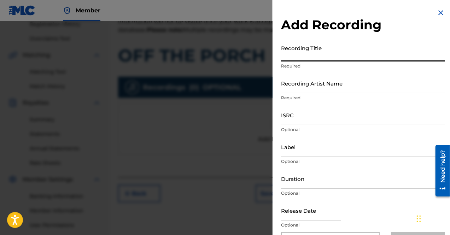
click at [331, 55] on input "Recording Title" at bounding box center [363, 51] width 164 height 20
type input "OFF THE PORCH"
click at [337, 81] on input "Recording Artist Name" at bounding box center [363, 83] width 164 height 20
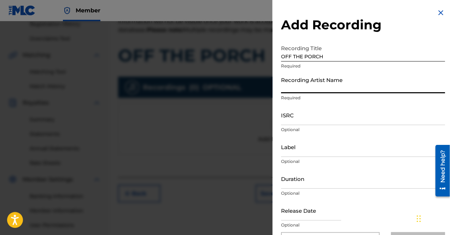
type input "JE THE #1 BALLER"
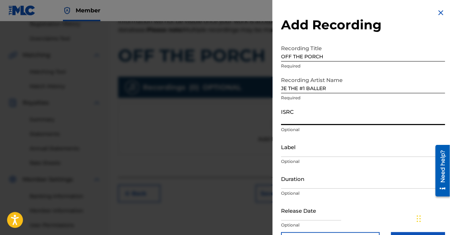
paste input "SE6QE2442286"
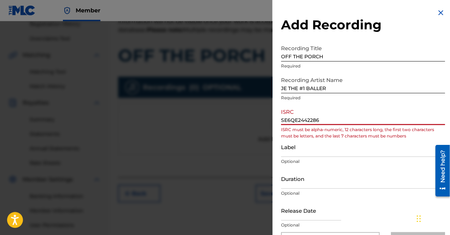
click at [282, 120] on input "SE6QE2442286" at bounding box center [363, 115] width 164 height 20
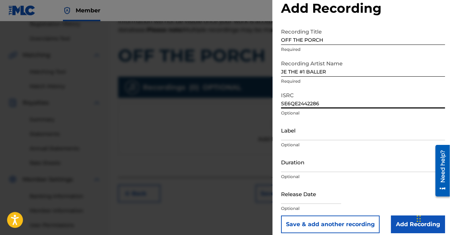
scroll to position [23, 0]
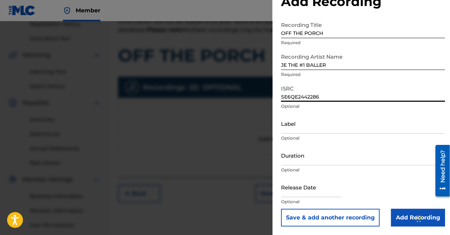
type input "SE6QE2442286"
click at [328, 159] on input "Duration" at bounding box center [363, 155] width 164 height 20
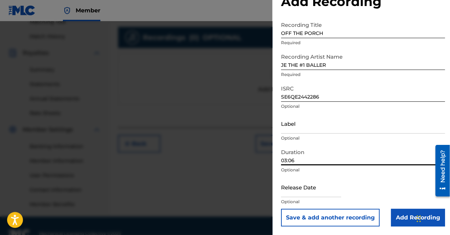
scroll to position [203, 0]
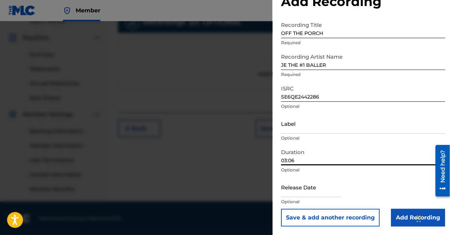
type input "03:06"
click at [315, 187] on input "text" at bounding box center [311, 187] width 60 height 20
select select "7"
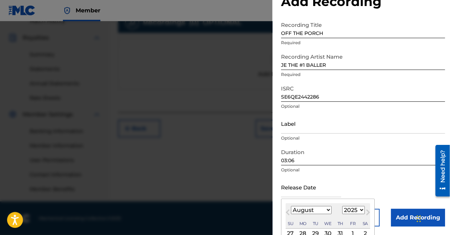
scroll to position [59, 0]
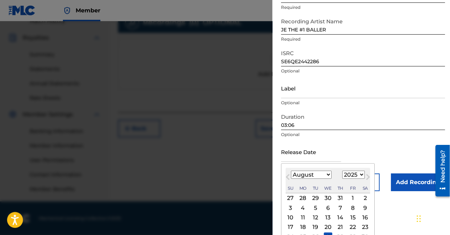
click at [351, 173] on select "1899 1900 1901 1902 1903 1904 1905 1906 1907 1908 1909 1910 1911 1912 1913 1914…" at bounding box center [353, 175] width 23 height 8
select select "2024"
click at [342, 171] on select "1899 1900 1901 1902 1903 1904 1905 1906 1907 1908 1909 1910 1911 1912 1913 1914…" at bounding box center [353, 175] width 23 height 8
click at [318, 172] on select "January February March April May June July August September October November De…" at bounding box center [311, 175] width 41 height 8
select select "8"
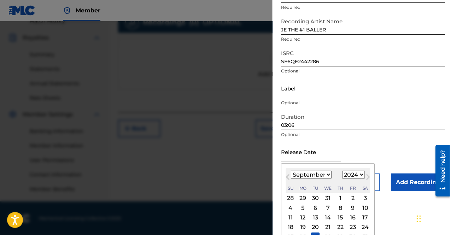
click at [291, 171] on select "January February March April May June July August September October November De…" at bounding box center [311, 175] width 41 height 8
click at [293, 219] on div "15" at bounding box center [290, 217] width 8 height 8
type input "[DATE]"
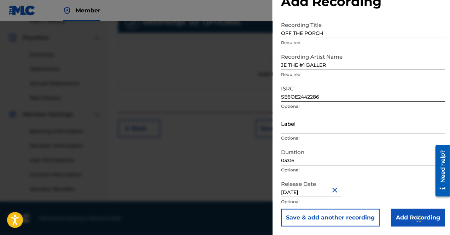
click at [407, 219] on input "Add Recording" at bounding box center [418, 218] width 54 height 18
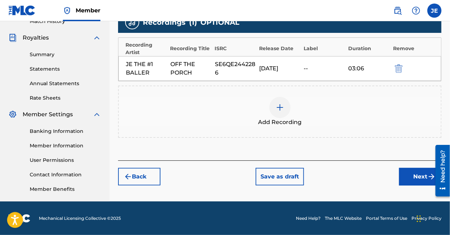
click at [409, 173] on button "Next" at bounding box center [420, 177] width 42 height 18
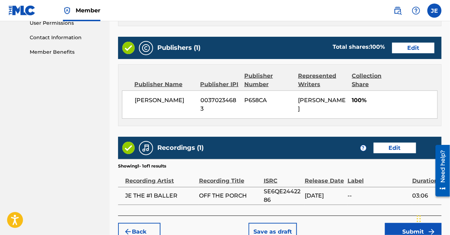
scroll to position [370, 0]
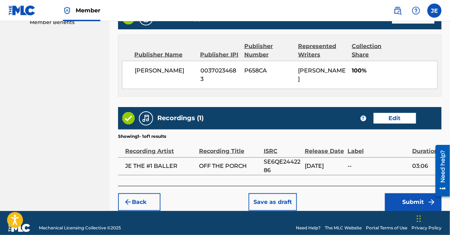
click at [417, 195] on button "Submit" at bounding box center [413, 202] width 57 height 18
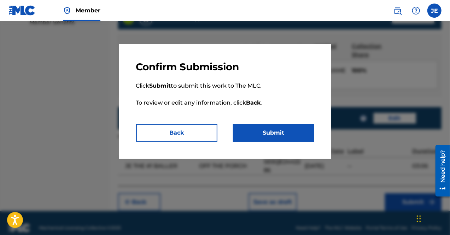
click at [276, 136] on button "Submit" at bounding box center [273, 133] width 81 height 18
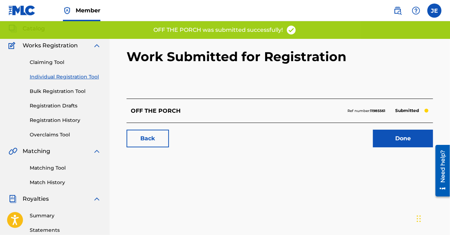
scroll to position [35, 0]
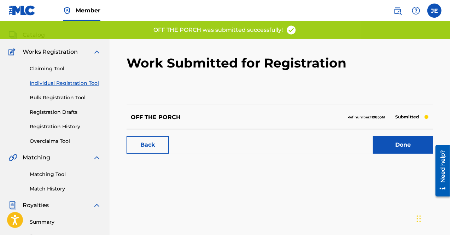
click at [417, 140] on link "Done" at bounding box center [403, 145] width 60 height 18
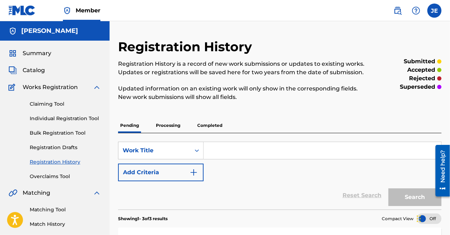
click at [39, 54] on span "Summary" at bounding box center [37, 53] width 29 height 8
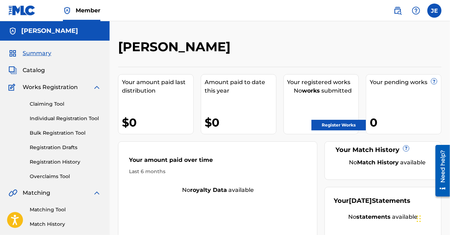
click at [333, 123] on link "Register Works" at bounding box center [338, 125] width 54 height 11
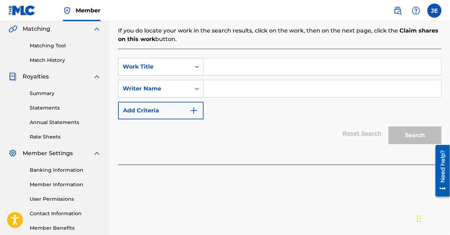
scroll to position [132, 0]
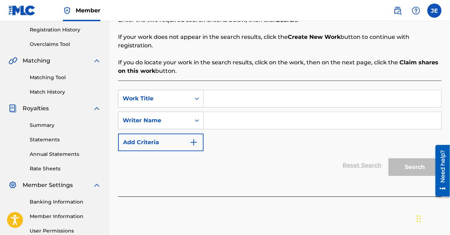
click at [227, 90] on input "Search Form" at bounding box center [321, 98] width 237 height 17
type input "GODLIKE"
click at [229, 116] on input "Search Form" at bounding box center [321, 120] width 237 height 17
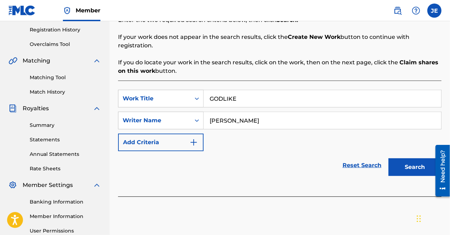
scroll to position [167, 0]
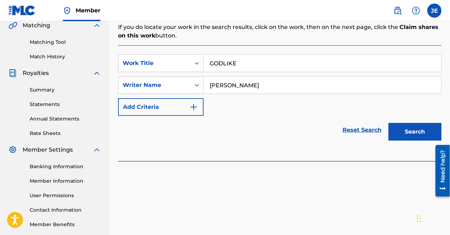
type input "[PERSON_NAME]"
click at [403, 123] on button "Search" at bounding box center [414, 132] width 53 height 18
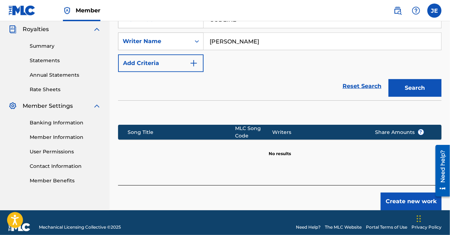
click at [399, 193] on button "Create new work" at bounding box center [410, 202] width 61 height 18
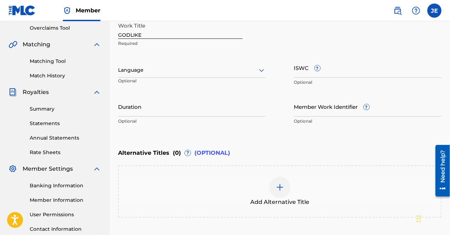
scroll to position [101, 0]
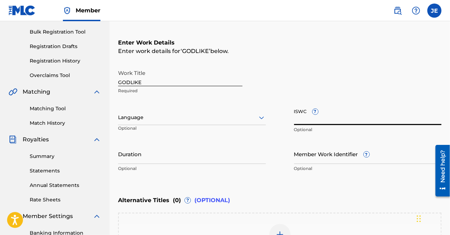
paste input "T-325.679.616-0"
type input "T-325.679.616-0"
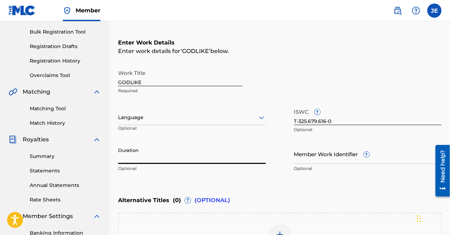
click at [188, 162] on input "Duration" at bounding box center [192, 154] width 148 height 20
type input ")"
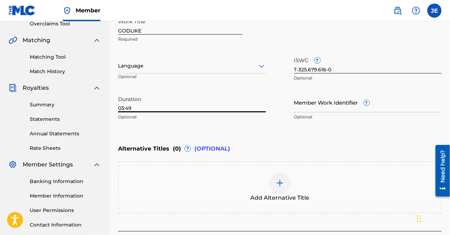
scroll to position [207, 0]
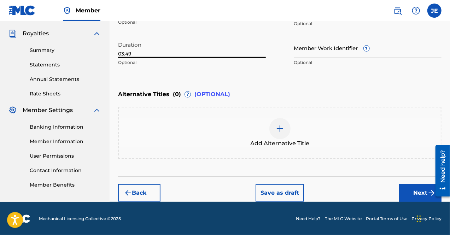
type input "03:49"
click at [404, 190] on button "Next" at bounding box center [420, 193] width 42 height 18
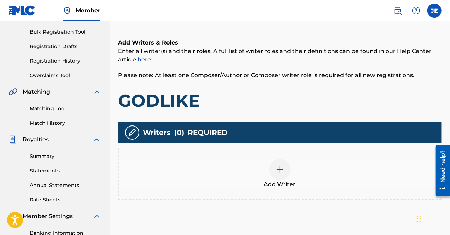
scroll to position [138, 0]
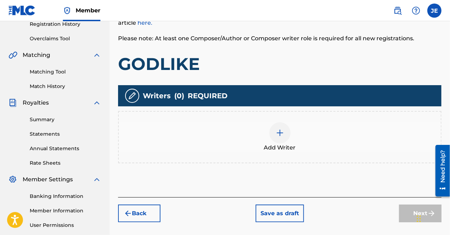
click at [276, 131] on img at bounding box center [280, 133] width 8 height 8
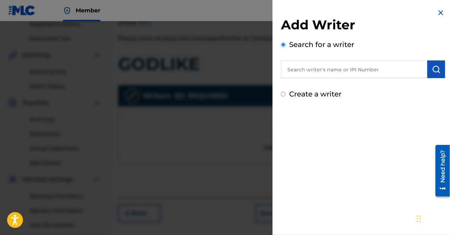
click at [283, 94] on input "Create a writer" at bounding box center [283, 94] width 5 height 5
radio input "false"
radio input "true"
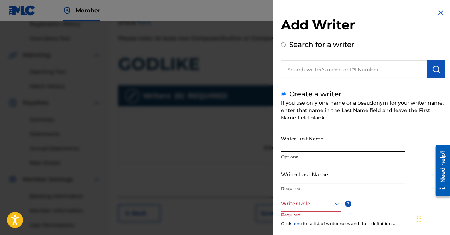
click at [312, 149] on input "Writer First Name" at bounding box center [343, 142] width 124 height 20
type input "[PERSON_NAME]"
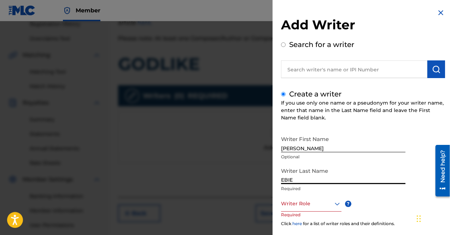
scroll to position [71, 0]
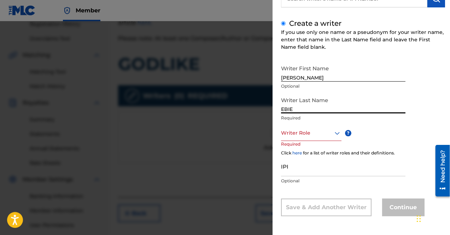
type input "EBIE"
click at [316, 137] on div "Writer Role" at bounding box center [311, 133] width 60 height 16
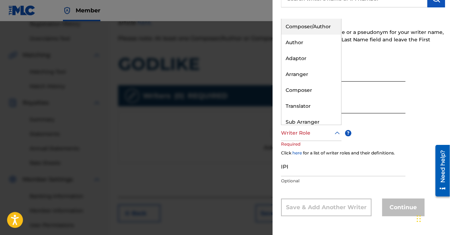
click at [308, 29] on div "Composer/Author" at bounding box center [311, 27] width 60 height 16
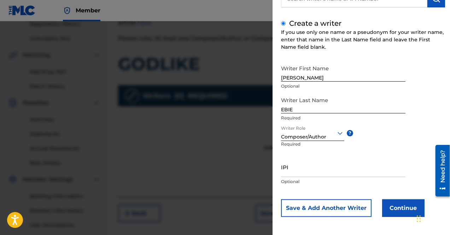
scroll to position [71, 0]
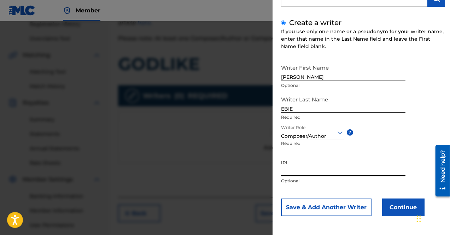
paste input "00370234683"
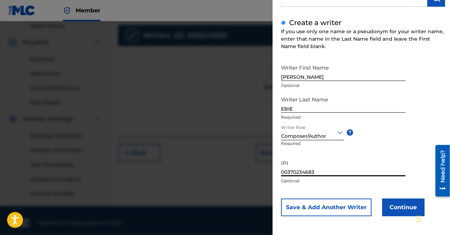
scroll to position [203, 0]
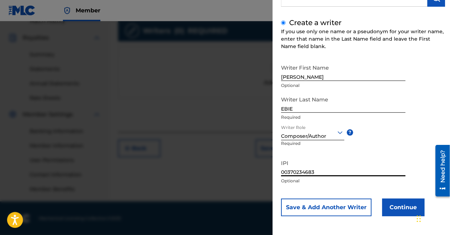
type input "00370234683"
click at [402, 205] on button "Continue" at bounding box center [403, 208] width 42 height 18
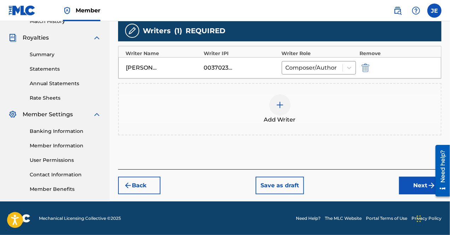
click at [407, 180] on button "Next" at bounding box center [420, 186] width 42 height 18
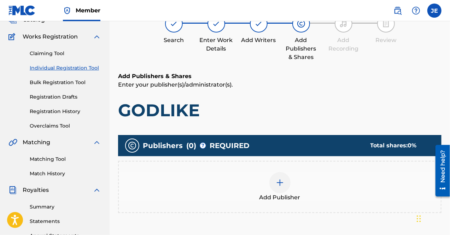
scroll to position [102, 0]
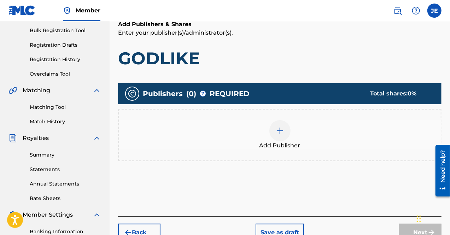
click at [278, 132] on img at bounding box center [280, 130] width 8 height 8
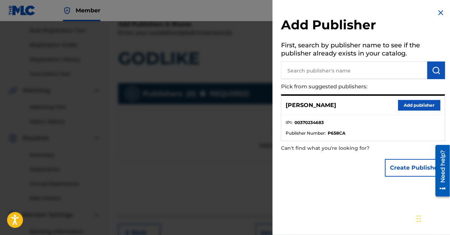
drag, startPoint x: 400, startPoint y: 104, endPoint x: 396, endPoint y: 105, distance: 4.4
click at [400, 104] on button "Add publisher" at bounding box center [419, 105] width 42 height 11
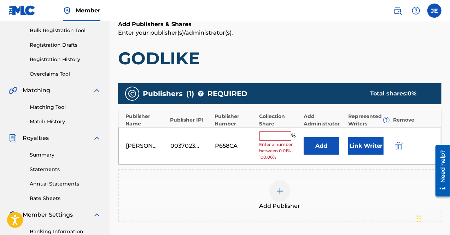
click at [271, 137] on input "text" at bounding box center [275, 135] width 32 height 9
type input "100"
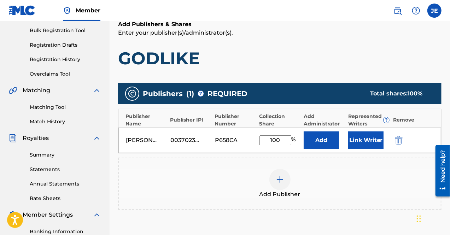
click at [358, 143] on button "Link Writer" at bounding box center [365, 140] width 35 height 18
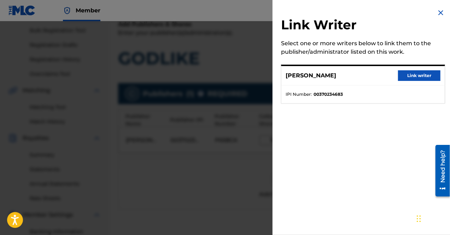
click at [406, 77] on button "Link writer" at bounding box center [419, 75] width 42 height 11
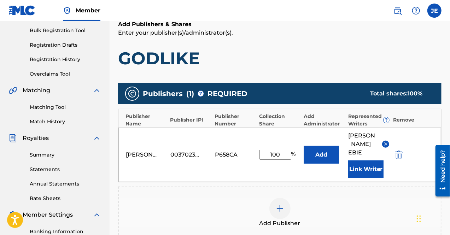
scroll to position [173, 0]
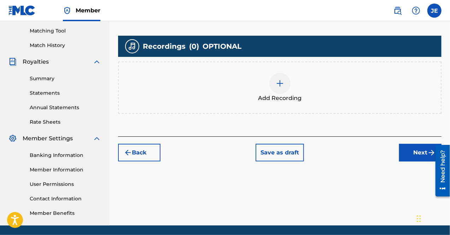
scroll to position [167, 0]
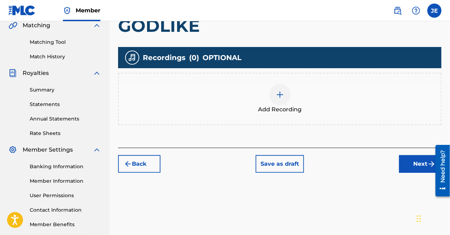
click at [279, 90] on img at bounding box center [280, 94] width 8 height 8
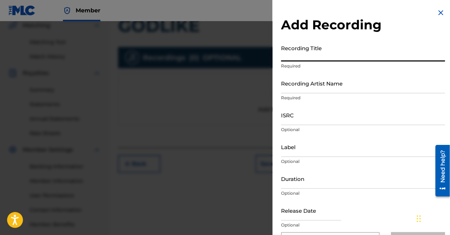
click at [320, 58] on input "Recording Title" at bounding box center [363, 51] width 164 height 20
type input "GODLIKE"
drag, startPoint x: 340, startPoint y: 83, endPoint x: 339, endPoint y: 89, distance: 5.7
click at [340, 83] on input "Recording Artist Name" at bounding box center [363, 83] width 164 height 20
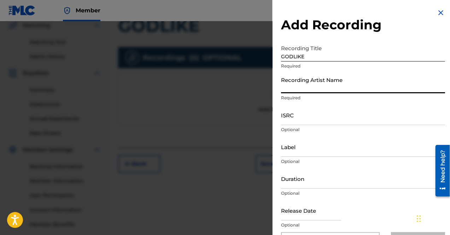
type input "JE THE #1 BALLER"
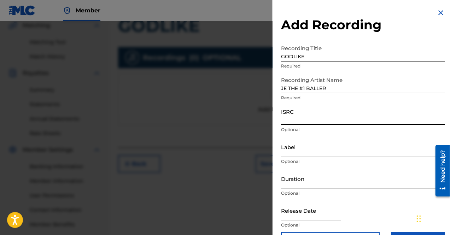
paste input "SE6HN1984565"
type input "SE6HN1984565"
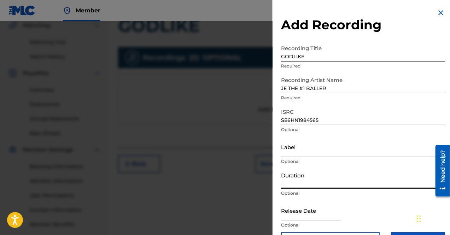
click at [315, 181] on input "Duration" at bounding box center [363, 179] width 164 height 20
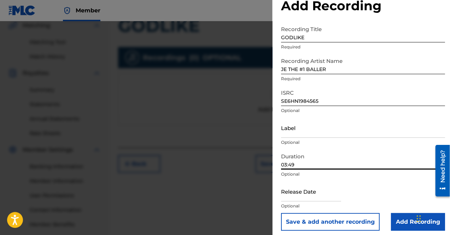
scroll to position [23, 0]
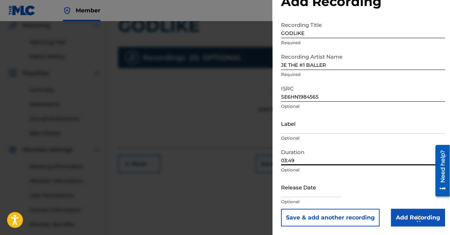
type input "03:49"
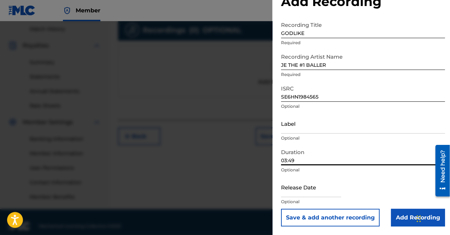
scroll to position [203, 0]
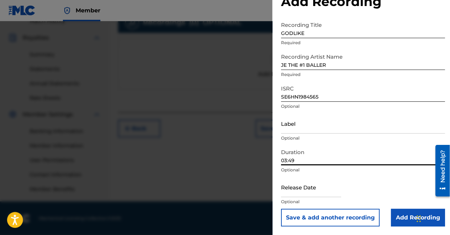
click at [310, 188] on input "text" at bounding box center [311, 187] width 60 height 20
select select "7"
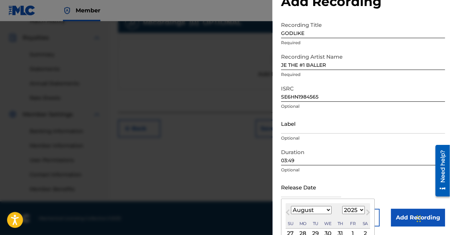
click at [350, 211] on select "1899 1900 1901 1902 1903 1904 1905 1906 1907 1908 1909 1910 1911 1912 1913 1914…" at bounding box center [353, 210] width 23 height 8
select select "2019"
click at [342, 206] on select "1899 1900 1901 1902 1903 1904 1905 1906 1907 1908 1909 1910 1911 1912 1913 1914…" at bounding box center [353, 210] width 23 height 8
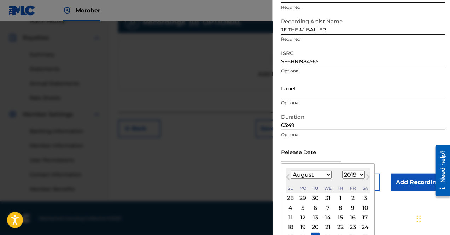
scroll to position [79, 0]
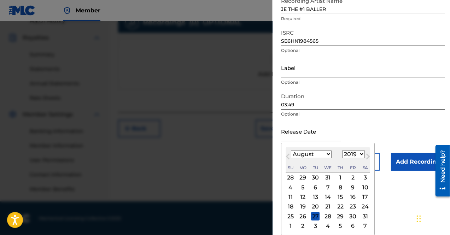
click at [321, 155] on select "January February March April May June July August September October November De…" at bounding box center [311, 154] width 41 height 8
select select "8"
click at [291, 150] on select "January February March April May June July August September October November De…" at bounding box center [311, 154] width 41 height 8
click at [316, 179] on div "3" at bounding box center [315, 177] width 8 height 8
type input "[DATE]"
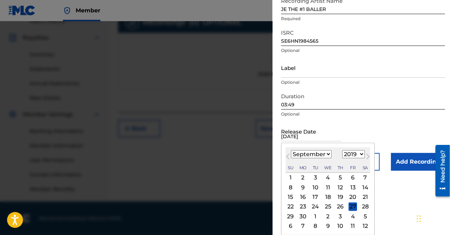
scroll to position [23, 0]
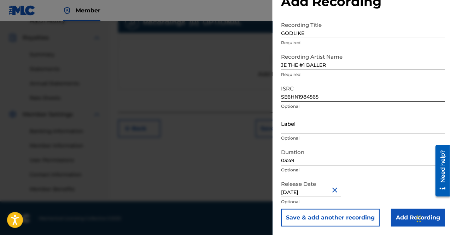
click at [395, 216] on input "Add Recording" at bounding box center [418, 218] width 54 height 18
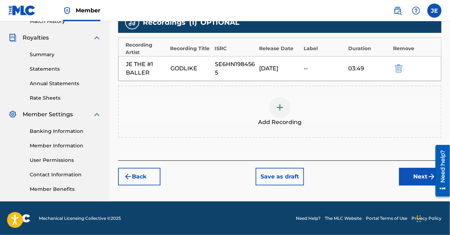
click at [408, 178] on button "Next" at bounding box center [420, 177] width 42 height 18
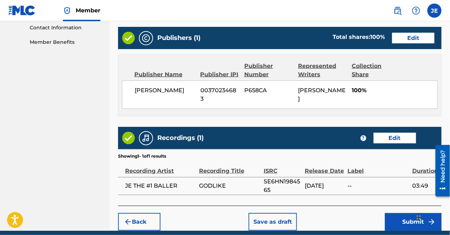
scroll to position [370, 0]
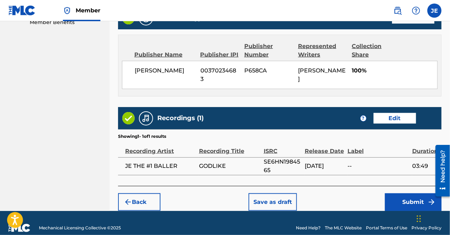
click at [419, 197] on button "Submit" at bounding box center [413, 202] width 57 height 18
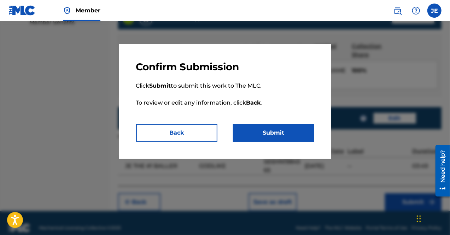
click at [284, 133] on button "Submit" at bounding box center [273, 133] width 81 height 18
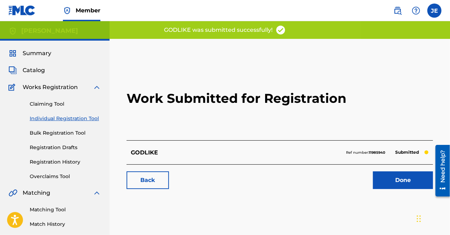
click at [413, 183] on link "Done" at bounding box center [403, 180] width 60 height 18
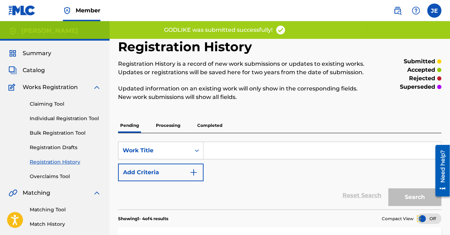
click at [44, 51] on span "Summary" at bounding box center [37, 53] width 29 height 8
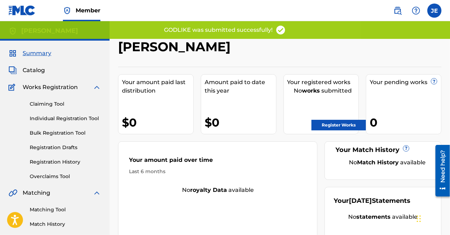
click at [341, 122] on link "Register Works" at bounding box center [338, 125] width 54 height 11
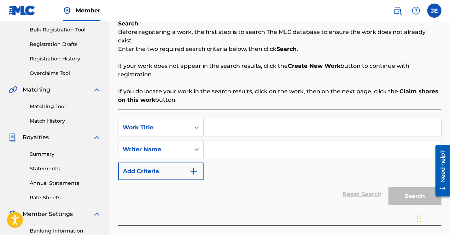
scroll to position [106, 0]
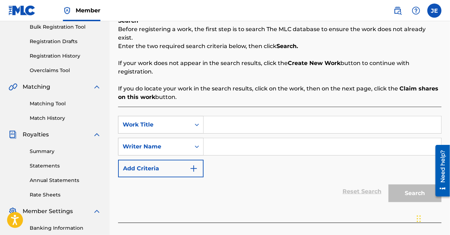
click at [236, 116] on input "Search Form" at bounding box center [321, 124] width 237 height 17
type input "TRIUMPH"
click at [248, 142] on input "Search Form" at bounding box center [321, 146] width 237 height 17
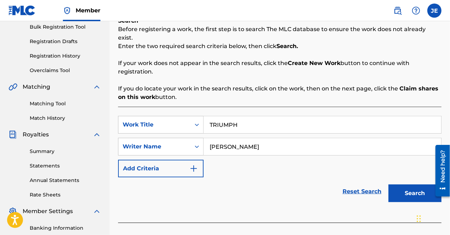
type input "[PERSON_NAME]"
click at [405, 184] on button "Search" at bounding box center [414, 193] width 53 height 18
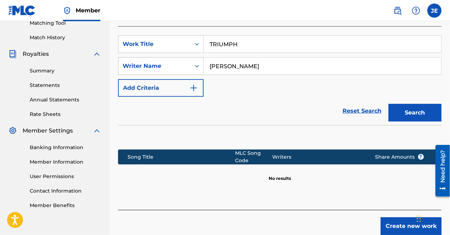
scroll to position [211, 0]
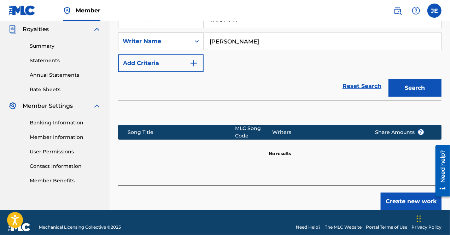
click at [406, 195] on button "Create new work" at bounding box center [410, 202] width 61 height 18
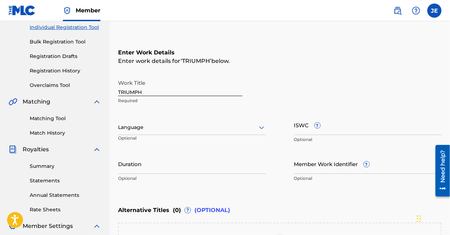
scroll to position [101, 0]
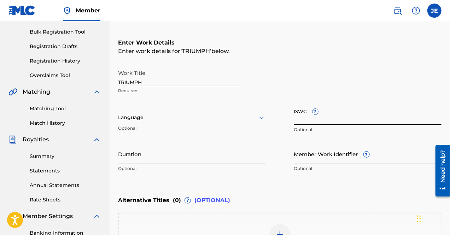
paste input "T-928.943.273-1"
type input "T-928.943.273-1"
click at [182, 160] on input "Duration" at bounding box center [192, 154] width 148 height 20
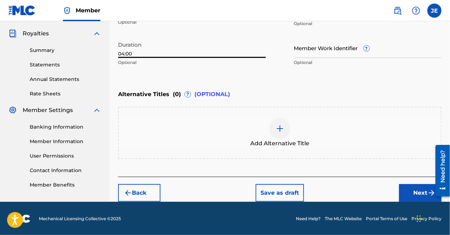
type input "04:00"
click at [413, 196] on button "Next" at bounding box center [420, 193] width 42 height 18
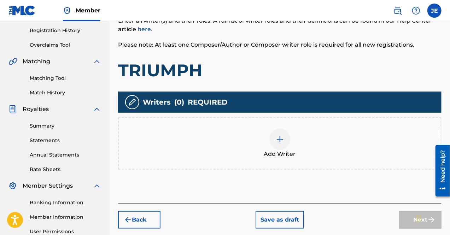
scroll to position [138, 0]
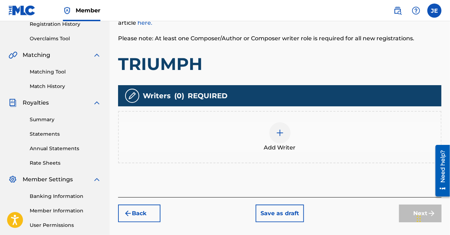
click at [273, 131] on div at bounding box center [279, 132] width 21 height 21
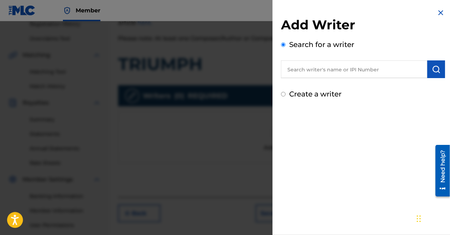
click at [280, 94] on div "Add Writer Search for a writer Create a writer" at bounding box center [362, 54] width 181 height 108
drag, startPoint x: 283, startPoint y: 95, endPoint x: 285, endPoint y: 98, distance: 4.0
click at [283, 95] on input "Create a writer" at bounding box center [283, 94] width 5 height 5
radio input "false"
radio input "true"
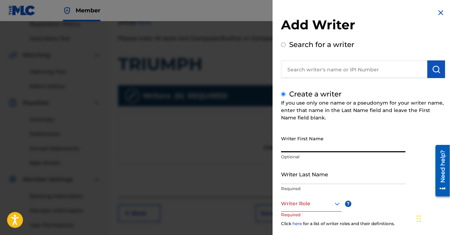
click at [303, 148] on input "Writer First Name" at bounding box center [343, 142] width 124 height 20
type input "[PERSON_NAME]"
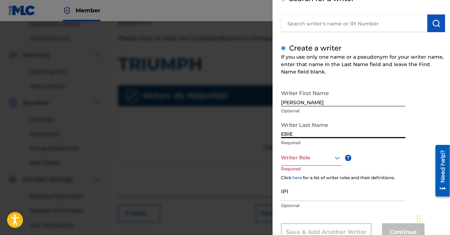
scroll to position [71, 0]
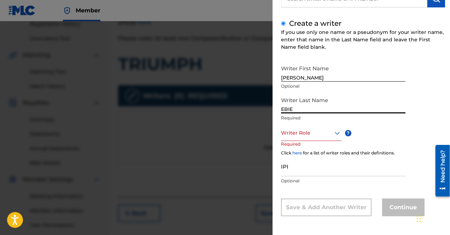
type input "EBIE"
click at [314, 136] on div at bounding box center [311, 133] width 60 height 9
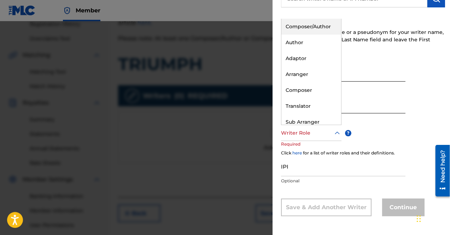
click at [317, 24] on div "Composer/Author" at bounding box center [311, 27] width 60 height 16
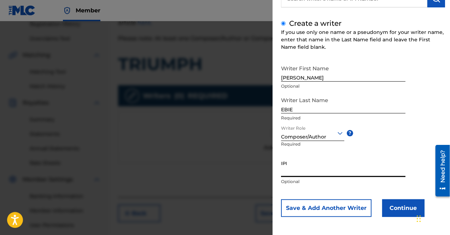
paste input "00370234683"
type input "00370234683"
click at [395, 206] on button "Continue" at bounding box center [403, 208] width 42 height 18
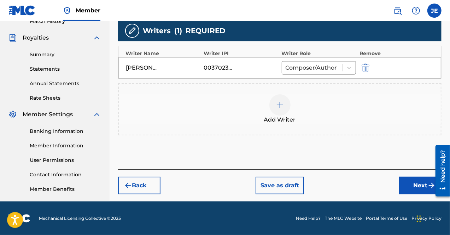
click at [411, 185] on button "Next" at bounding box center [420, 186] width 42 height 18
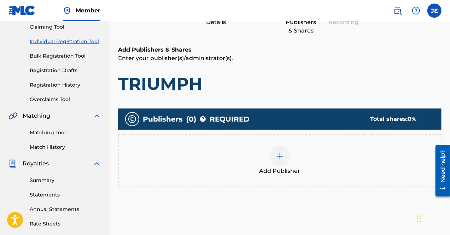
scroll to position [102, 0]
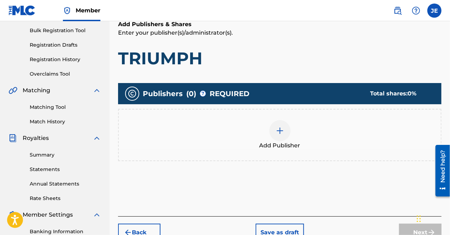
click at [283, 132] on img at bounding box center [280, 130] width 8 height 8
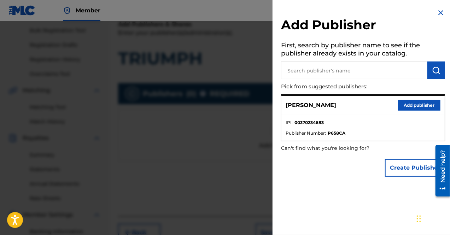
click at [401, 106] on button "Add publisher" at bounding box center [419, 105] width 42 height 11
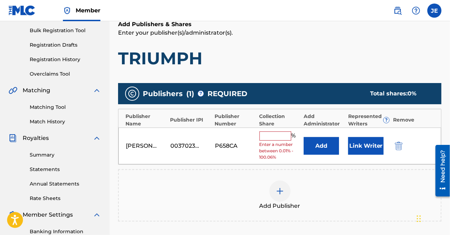
click at [273, 135] on input "text" at bounding box center [275, 135] width 32 height 9
type input "100"
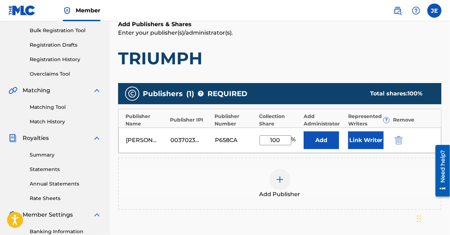
click at [354, 142] on button "Link Writer" at bounding box center [365, 140] width 35 height 18
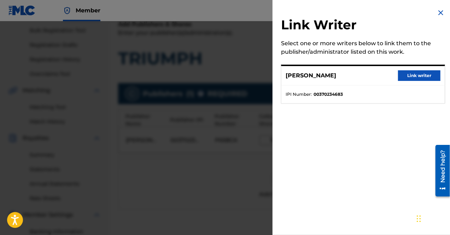
drag, startPoint x: 403, startPoint y: 75, endPoint x: 401, endPoint y: 79, distance: 4.4
click at [403, 76] on button "Link writer" at bounding box center [419, 75] width 42 height 11
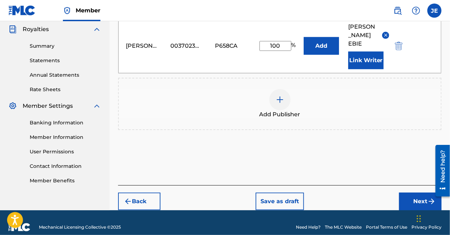
click at [413, 193] on button "Next" at bounding box center [420, 202] width 42 height 18
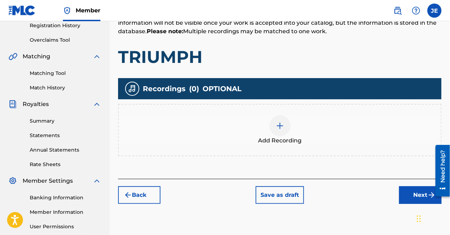
scroll to position [138, 0]
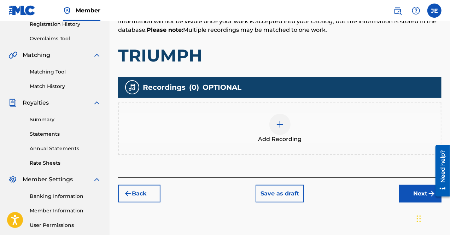
click at [287, 127] on div at bounding box center [279, 124] width 21 height 21
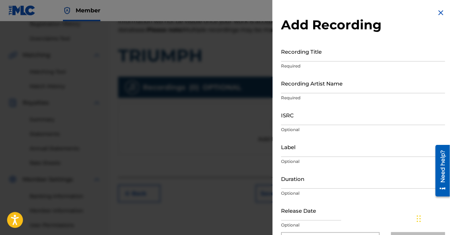
click at [313, 57] on input "Recording Title" at bounding box center [363, 51] width 164 height 20
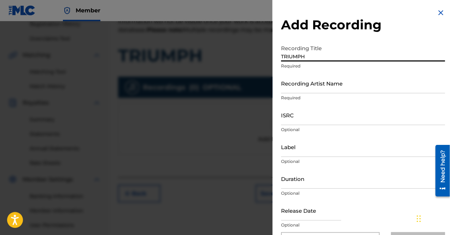
type input "TRIUMPH"
click at [369, 87] on input "Recording Artist Name" at bounding box center [363, 83] width 164 height 20
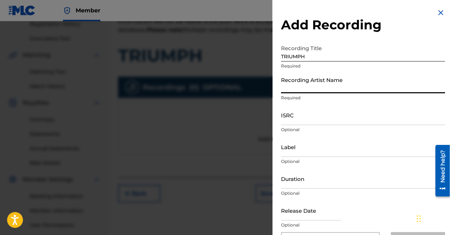
type input "JE THE #1 BALLER"
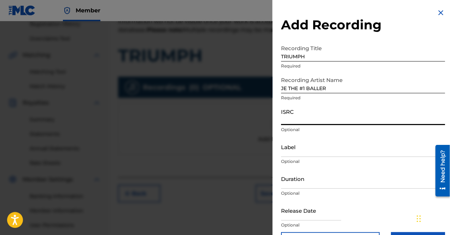
paste input "SE6A91994420"
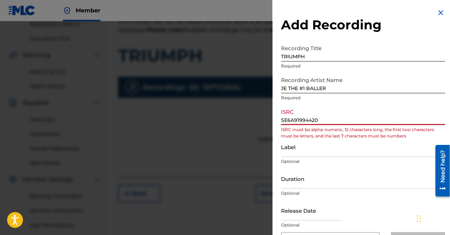
click at [283, 121] on input "SE6A91994420" at bounding box center [363, 115] width 164 height 20
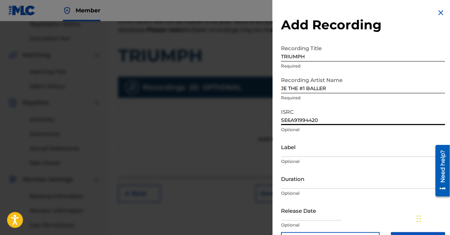
type input "SE6A91994420"
click at [307, 181] on input "Duration" at bounding box center [363, 179] width 164 height 20
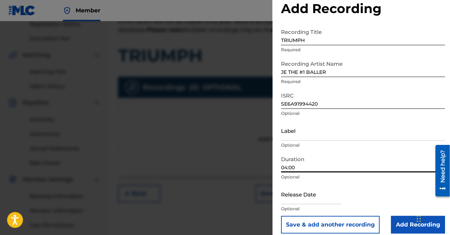
scroll to position [23, 0]
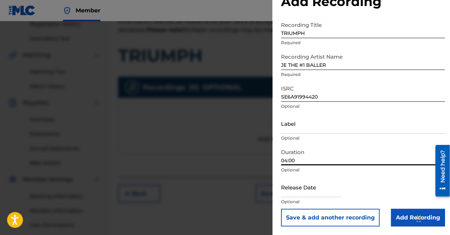
type input "04:00"
click at [312, 190] on input "text" at bounding box center [311, 187] width 60 height 20
select select "7"
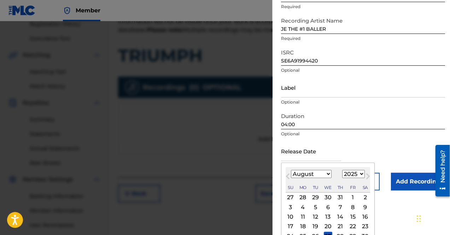
scroll to position [89, 0]
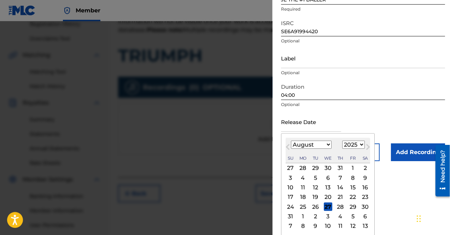
click at [352, 145] on select "1899 1900 1901 1902 1903 1904 1905 1906 1907 1908 1909 1910 1911 1912 1913 1914…" at bounding box center [353, 145] width 23 height 8
select select "2019"
click at [342, 149] on select "1899 1900 1901 1902 1903 1904 1905 1906 1907 1908 1909 1910 1911 1912 1913 1914…" at bounding box center [353, 145] width 23 height 8
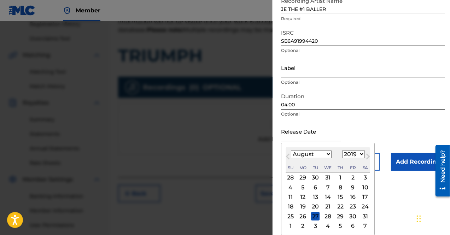
click at [323, 154] on select "January February March April May June July August September October November De…" at bounding box center [311, 154] width 41 height 8
select select "6"
click at [291, 150] on select "January February March April May June July August September October November De…" at bounding box center [311, 154] width 41 height 8
click at [364, 199] on div "20" at bounding box center [365, 197] width 8 height 8
type input "[DATE]"
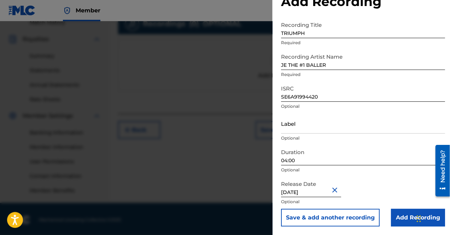
scroll to position [203, 0]
click at [405, 217] on input "Add Recording" at bounding box center [418, 218] width 54 height 18
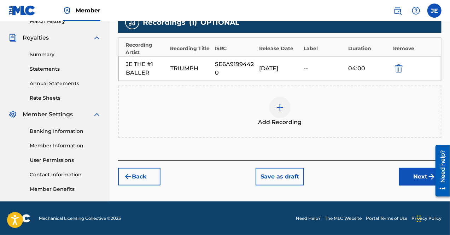
click at [415, 174] on button "Next" at bounding box center [420, 177] width 42 height 18
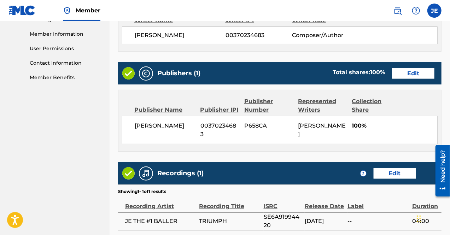
scroll to position [370, 0]
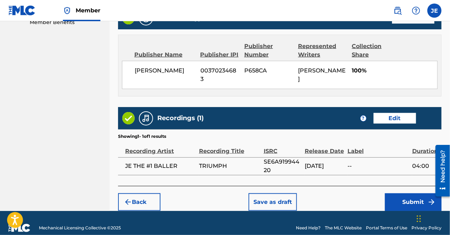
click at [412, 193] on button "Submit" at bounding box center [413, 202] width 57 height 18
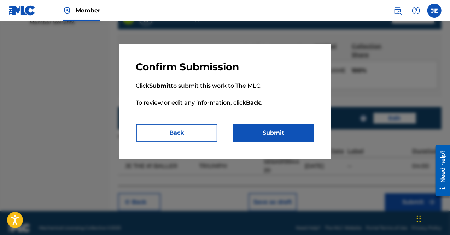
click at [267, 132] on button "Submit" at bounding box center [273, 133] width 81 height 18
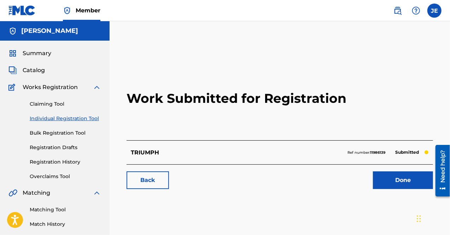
click at [413, 180] on link "Done" at bounding box center [403, 180] width 60 height 18
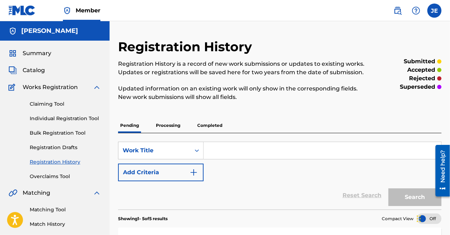
click at [435, 13] on label at bounding box center [434, 11] width 14 height 14
click at [434, 11] on input "[PERSON_NAME] [EMAIL_ADDRESS][DOMAIN_NAME] Notification Preferences Profile Log…" at bounding box center [434, 11] width 0 height 0
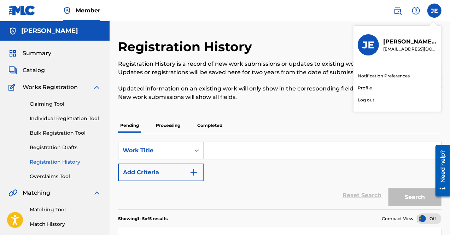
click at [333, 46] on div "Registration History Registration History is a record of new work submissions o…" at bounding box center [242, 74] width 249 height 71
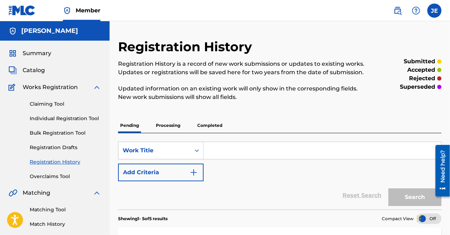
click at [96, 86] on img at bounding box center [97, 87] width 8 height 8
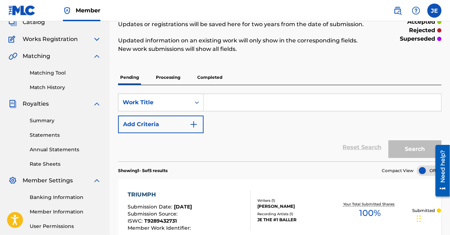
scroll to position [71, 0]
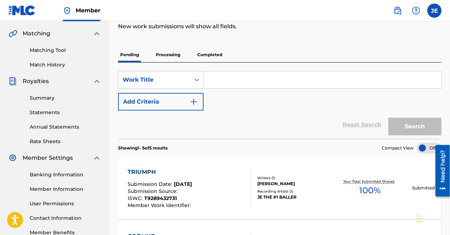
click at [50, 100] on link "Summary" at bounding box center [65, 97] width 71 height 7
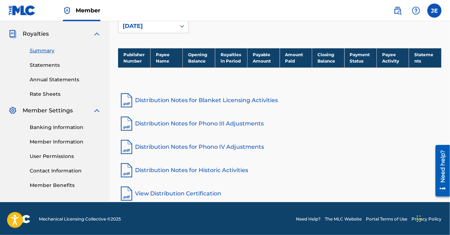
scroll to position [12, 0]
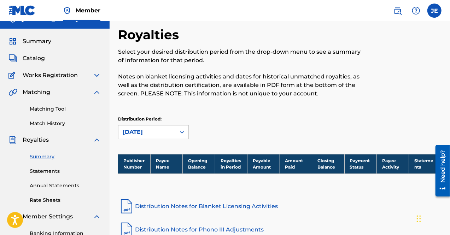
click at [31, 56] on span "Catalog" at bounding box center [34, 58] width 22 height 8
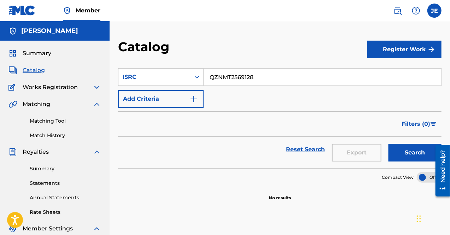
click at [50, 88] on span "Works Registration" at bounding box center [50, 87] width 55 height 8
click at [94, 85] on img at bounding box center [97, 87] width 8 height 8
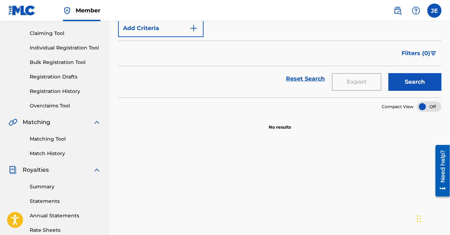
scroll to position [35, 0]
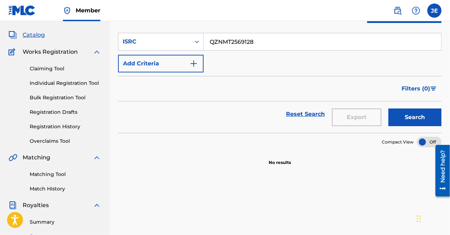
click at [75, 124] on link "Registration History" at bounding box center [65, 126] width 71 height 7
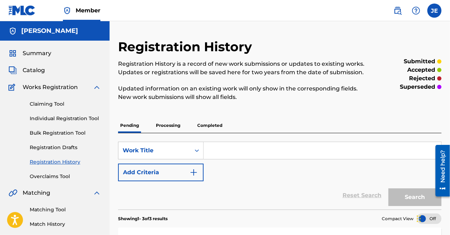
click at [434, 9] on label at bounding box center [434, 11] width 14 height 14
click at [434, 11] on input "[PERSON_NAME] [EMAIL_ADDRESS][DOMAIN_NAME] Notification Preferences Profile Log…" at bounding box center [434, 11] width 0 height 0
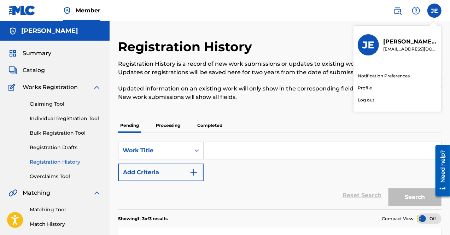
click at [368, 100] on p "Log out" at bounding box center [366, 100] width 17 height 6
click at [434, 11] on input "[PERSON_NAME] [EMAIL_ADDRESS][DOMAIN_NAME] Notification Preferences Profile Log…" at bounding box center [434, 11] width 0 height 0
